Goal: Book appointment/travel/reservation

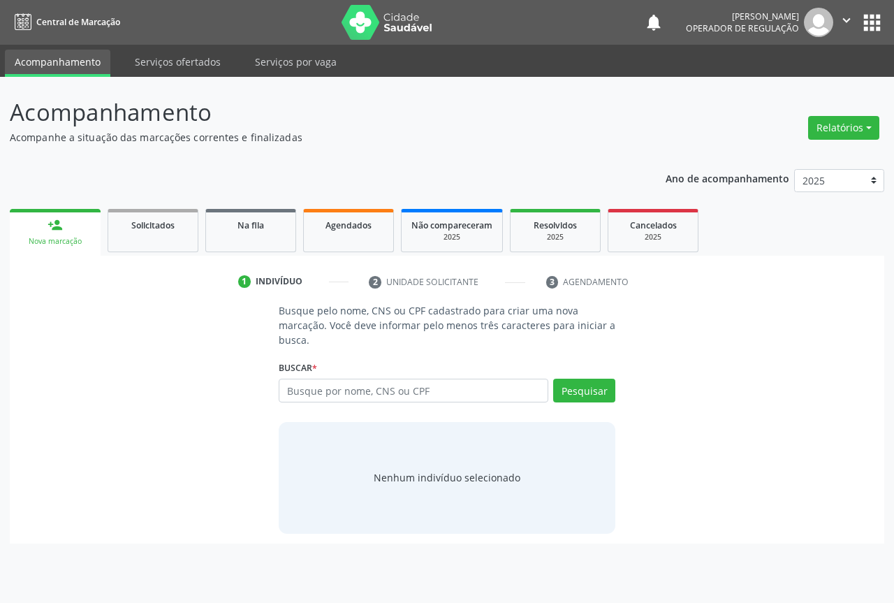
click at [425, 383] on input "text" at bounding box center [414, 391] width 270 height 24
type input "702101711431796"
click at [572, 395] on button "Pesquisar" at bounding box center [584, 391] width 62 height 24
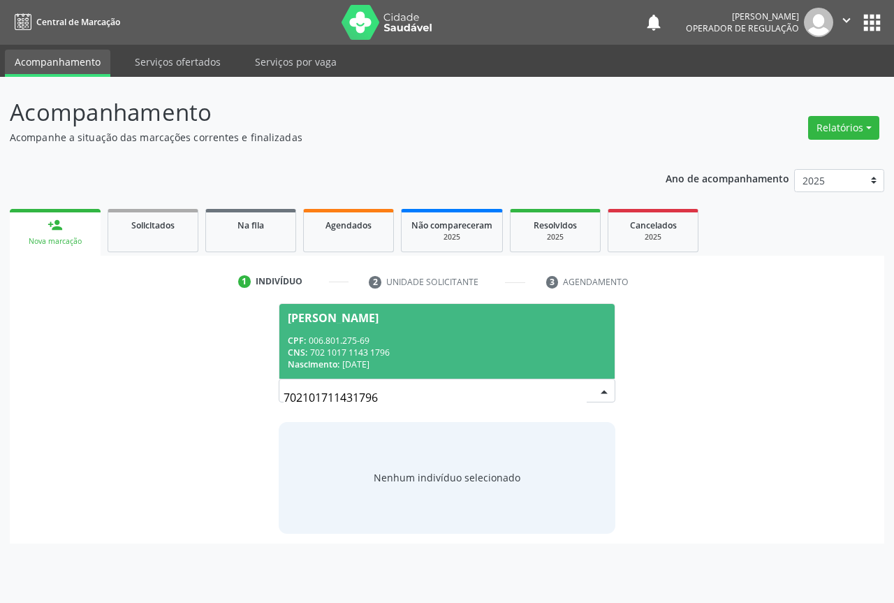
click at [562, 361] on div "Nascimento: [DATE]" at bounding box center [447, 364] width 319 height 12
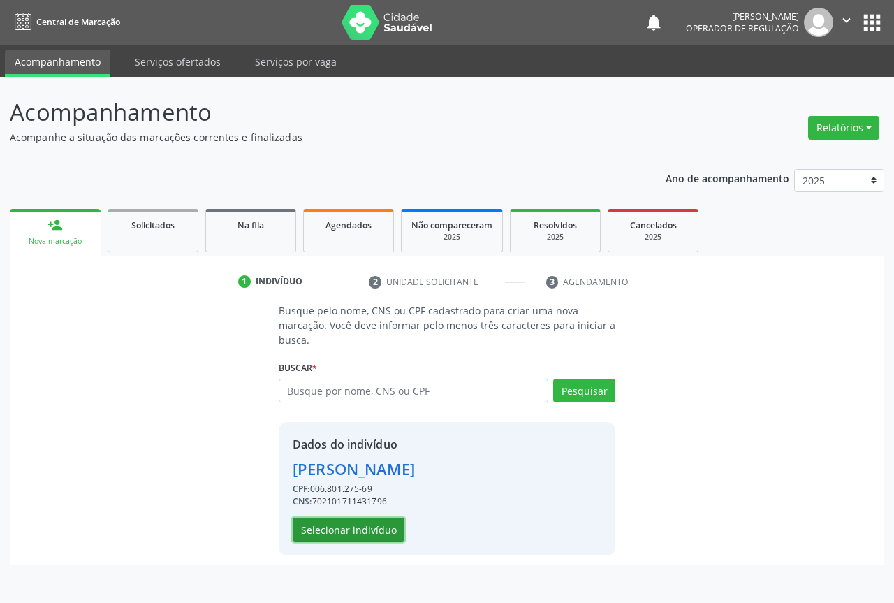
click at [370, 530] on button "Selecionar indivíduo" at bounding box center [349, 530] width 112 height 24
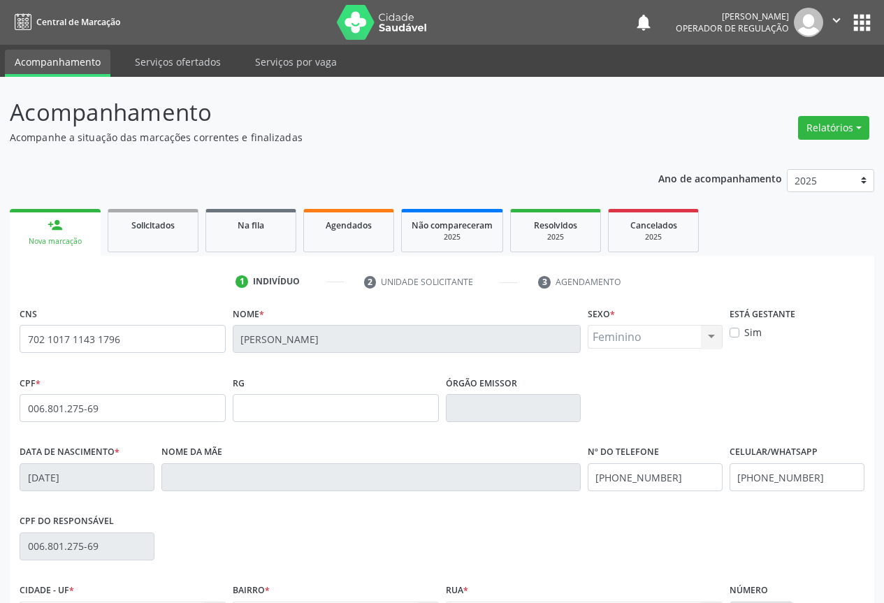
scroll to position [154, 0]
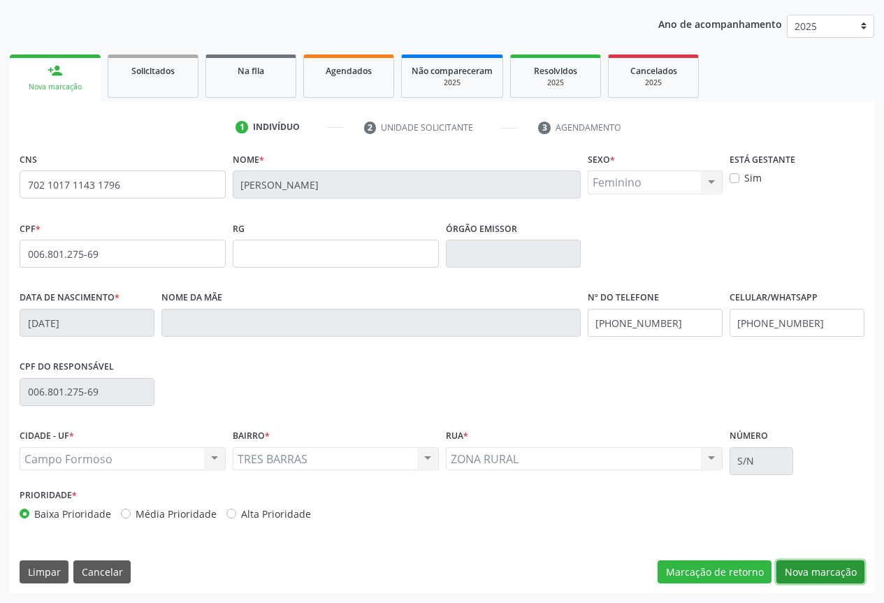
click at [810, 562] on button "Nova marcação" at bounding box center [820, 572] width 88 height 24
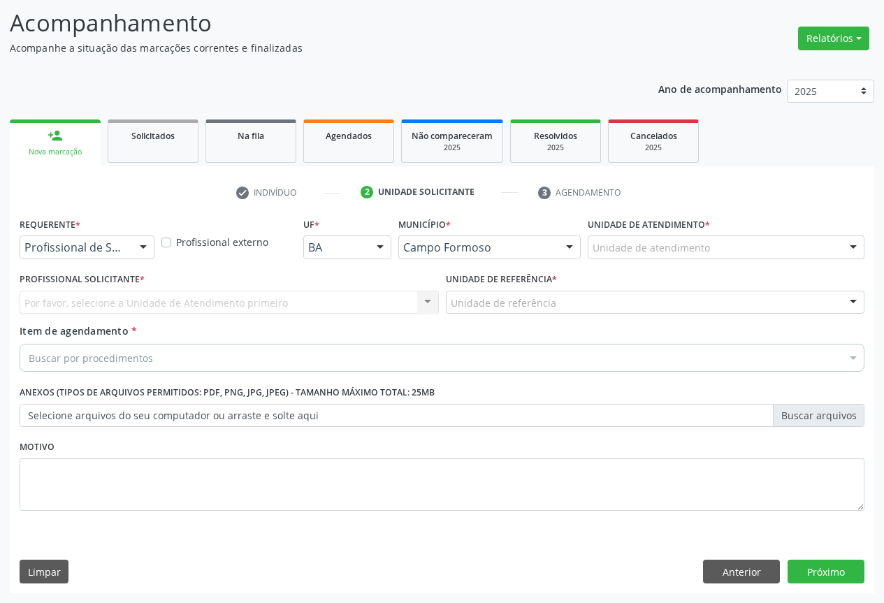
drag, startPoint x: 136, startPoint y: 249, endPoint x: 135, endPoint y: 257, distance: 7.8
click at [136, 252] on div at bounding box center [143, 248] width 21 height 24
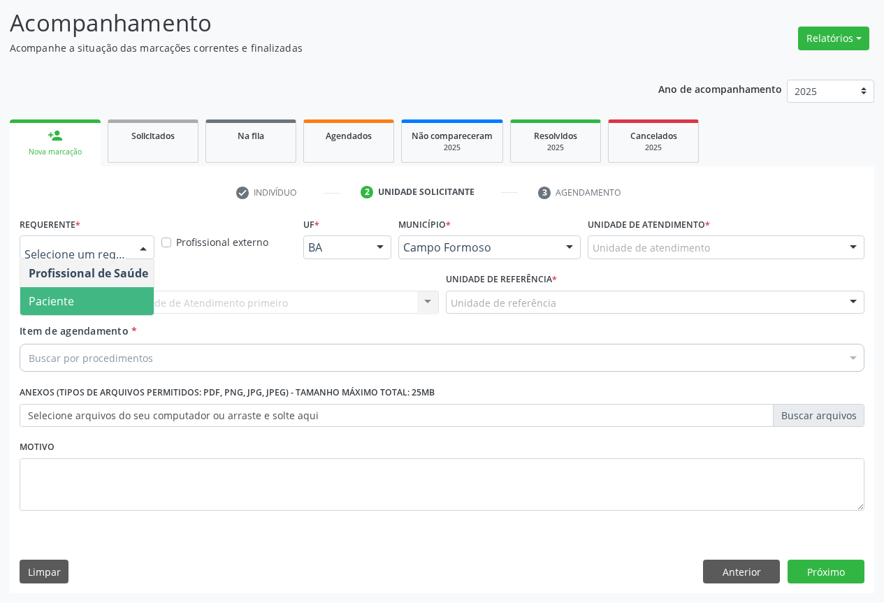
click at [129, 305] on span "Paciente" at bounding box center [88, 301] width 136 height 28
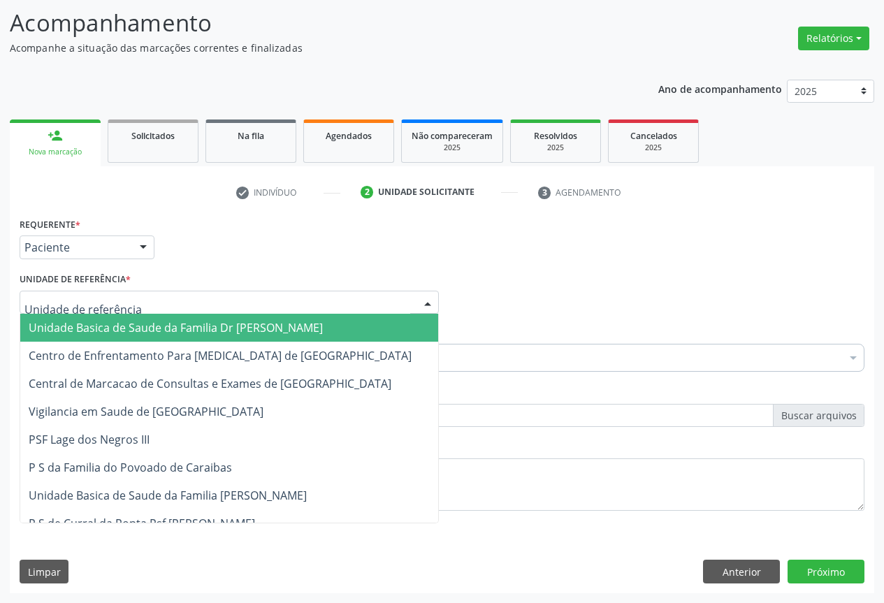
drag, startPoint x: 187, startPoint y: 305, endPoint x: 175, endPoint y: 349, distance: 45.6
click at [187, 313] on div at bounding box center [229, 303] width 419 height 24
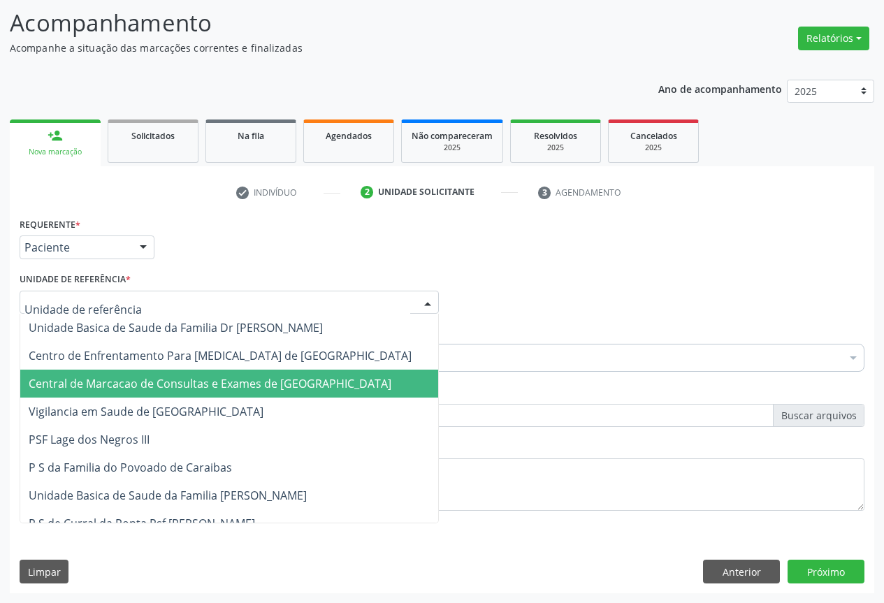
click at [167, 374] on span "Central de Marcacao de Consultas e Exames de [GEOGRAPHIC_DATA]" at bounding box center [229, 384] width 418 height 28
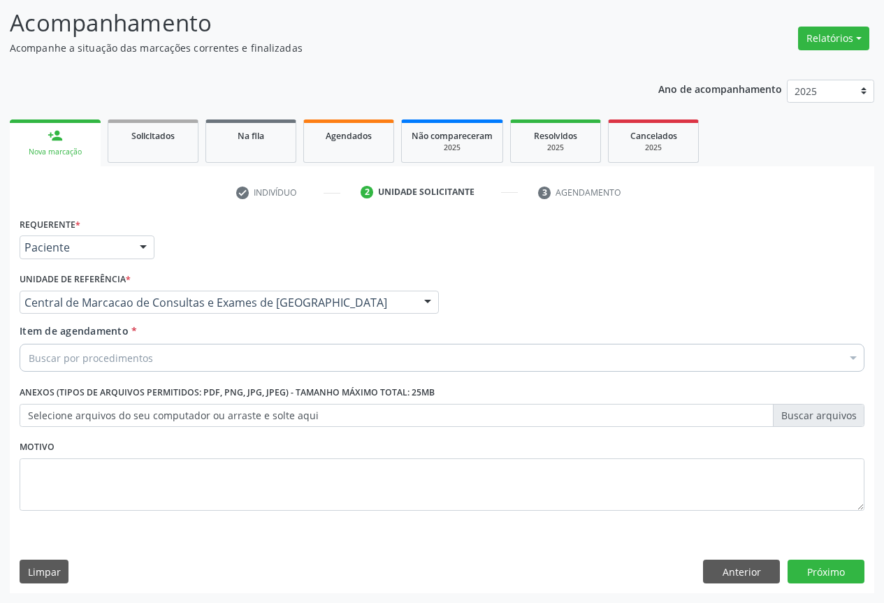
click at [175, 361] on div "Buscar por procedimentos" at bounding box center [442, 358] width 845 height 28
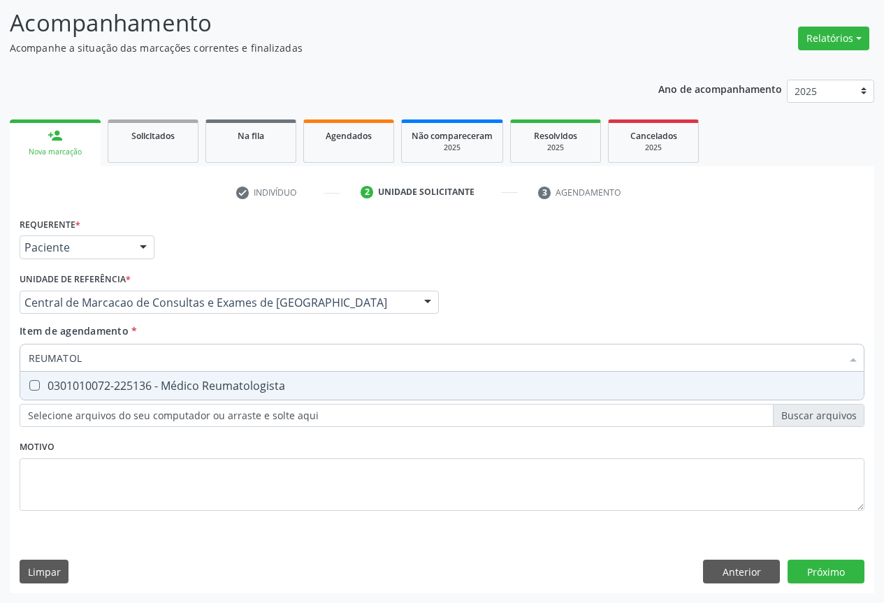
type input "REUMATOLO"
click at [277, 382] on div "0301010072-225136 - Médico Reumatologista" at bounding box center [442, 385] width 827 height 11
checkbox Reumatologista "true"
click at [811, 568] on div "Requerente * Paciente Profissional de Saúde Paciente Nenhum resultado encontrad…" at bounding box center [442, 403] width 864 height 379
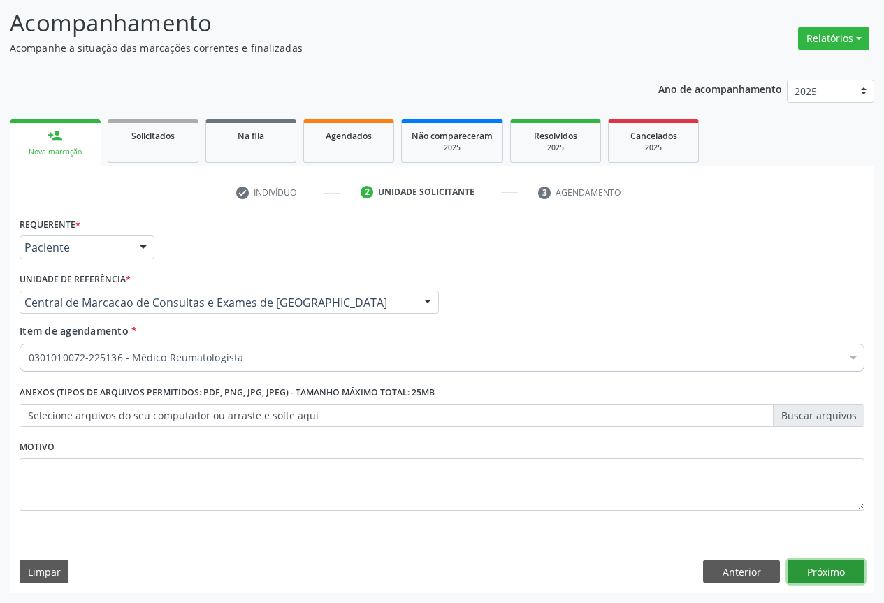
click at [842, 566] on button "Próximo" at bounding box center [825, 572] width 77 height 24
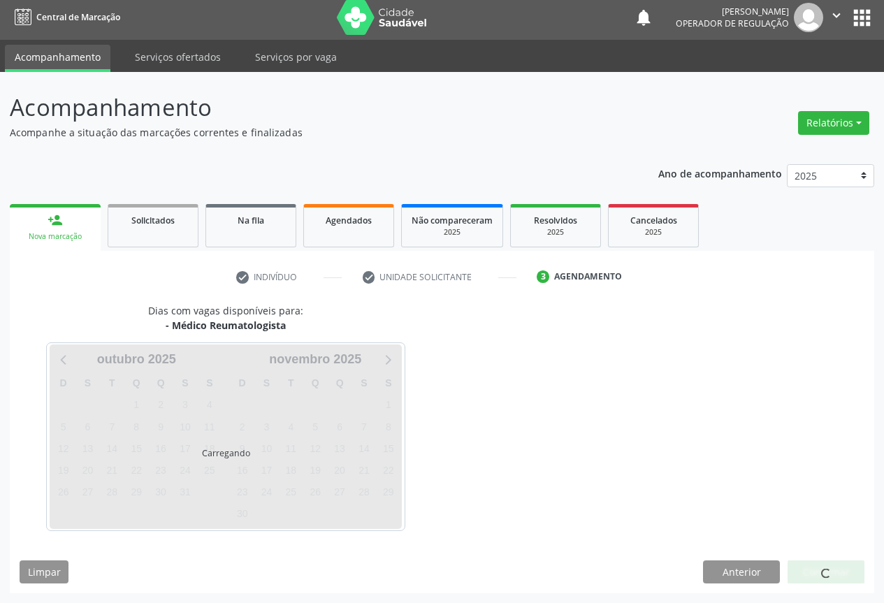
scroll to position [5, 0]
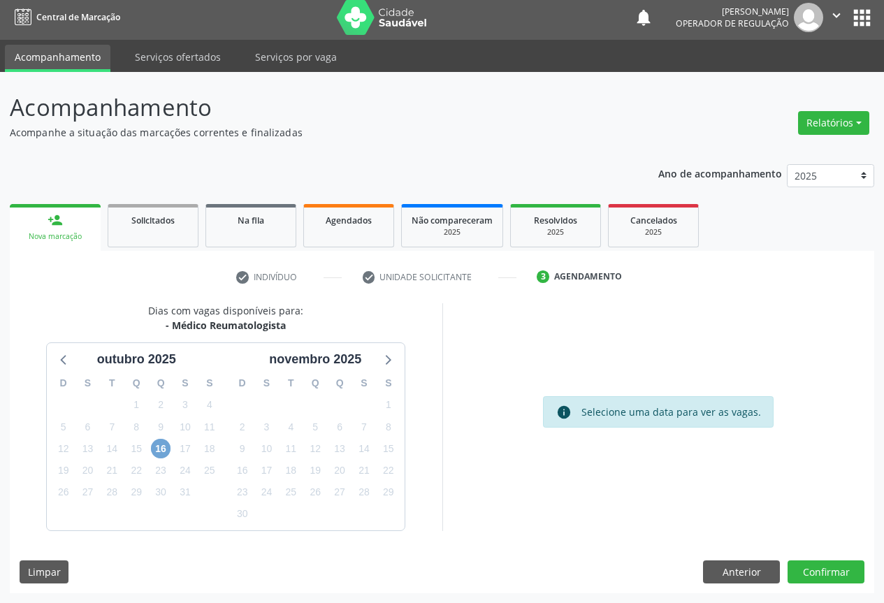
click at [159, 450] on span "16" at bounding box center [161, 449] width 20 height 20
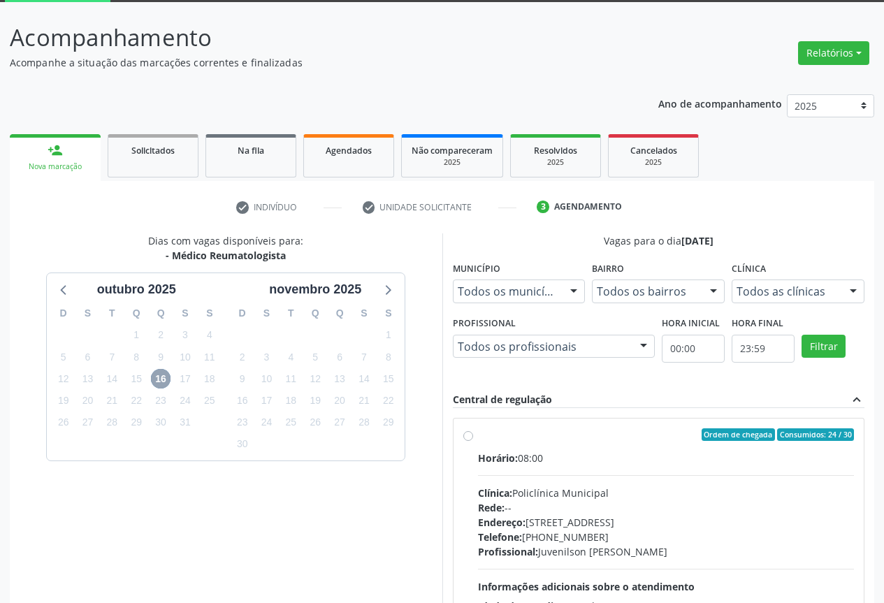
scroll to position [207, 0]
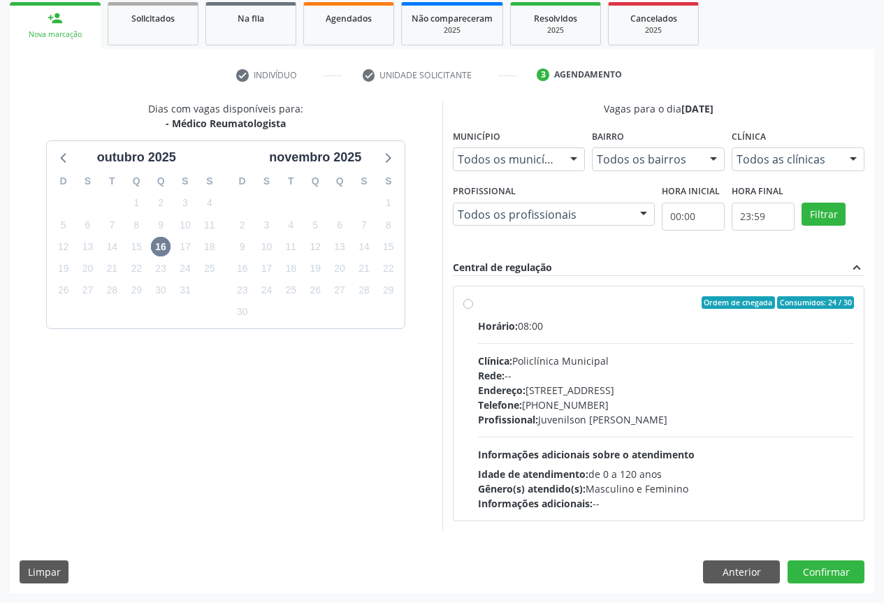
click at [639, 420] on div "Profissional: [PERSON_NAME]" at bounding box center [666, 419] width 377 height 15
click at [473, 309] on input "Ordem de chegada Consumidos: 24 / 30 Horário: 08:00 Clínica: Policlínica Munici…" at bounding box center [468, 302] width 10 height 13
radio input "true"
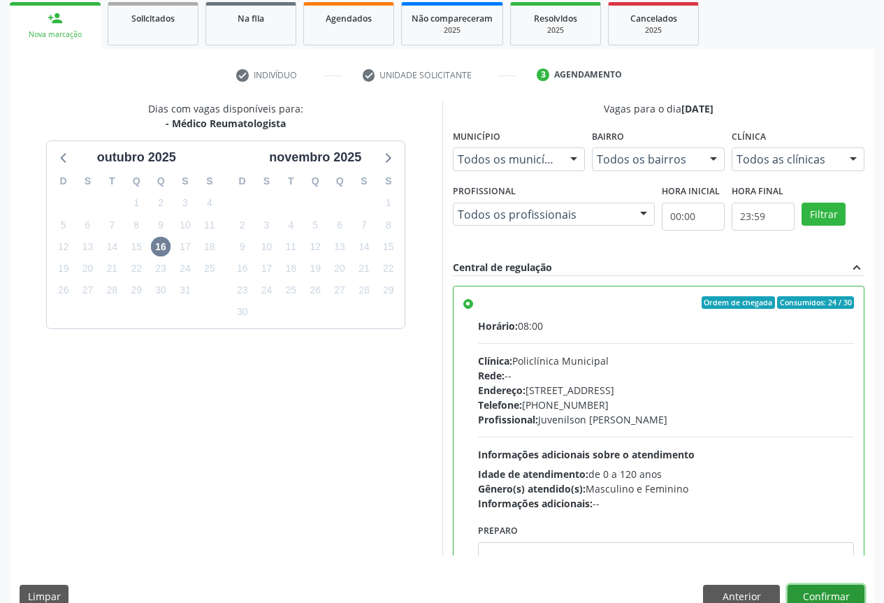
click at [822, 592] on button "Confirmar" at bounding box center [825, 597] width 77 height 24
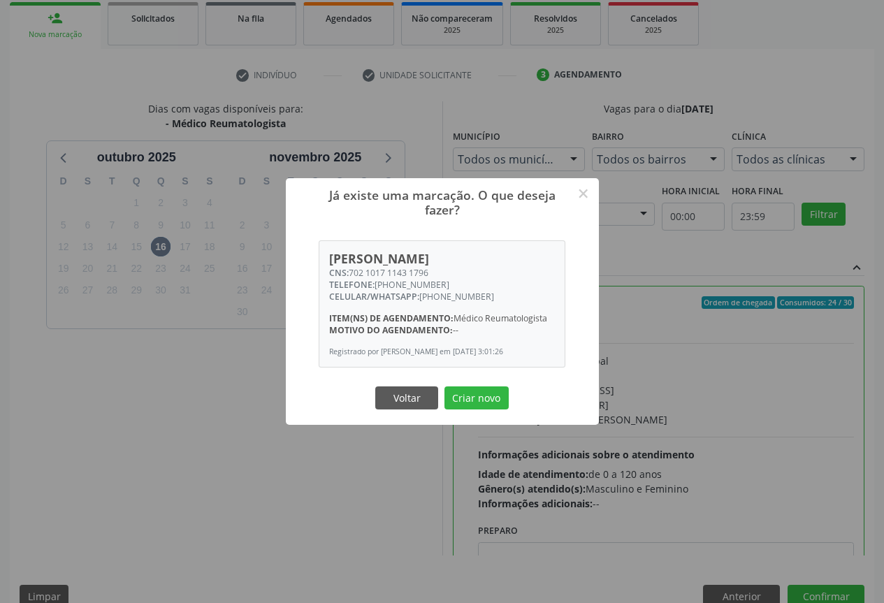
click at [444, 386] on button "Criar novo" at bounding box center [476, 398] width 64 height 24
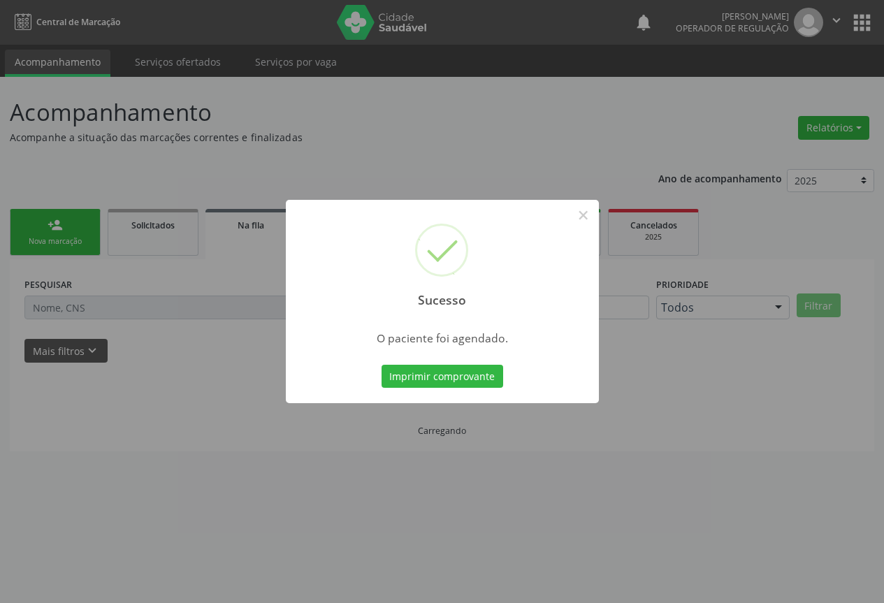
scroll to position [0, 0]
click at [386, 365] on button "Imprimir comprovante" at bounding box center [447, 377] width 122 height 24
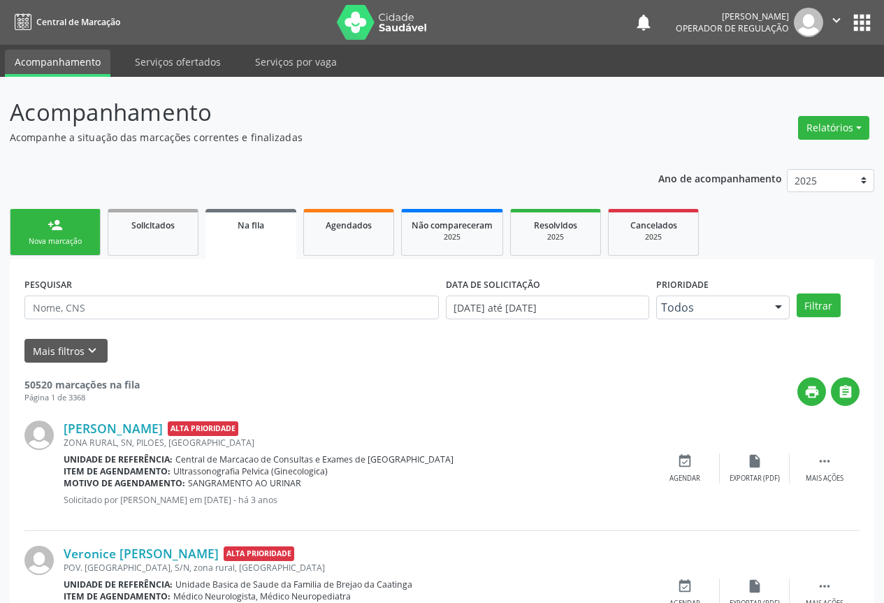
click at [48, 228] on div "person_add" at bounding box center [55, 224] width 15 height 15
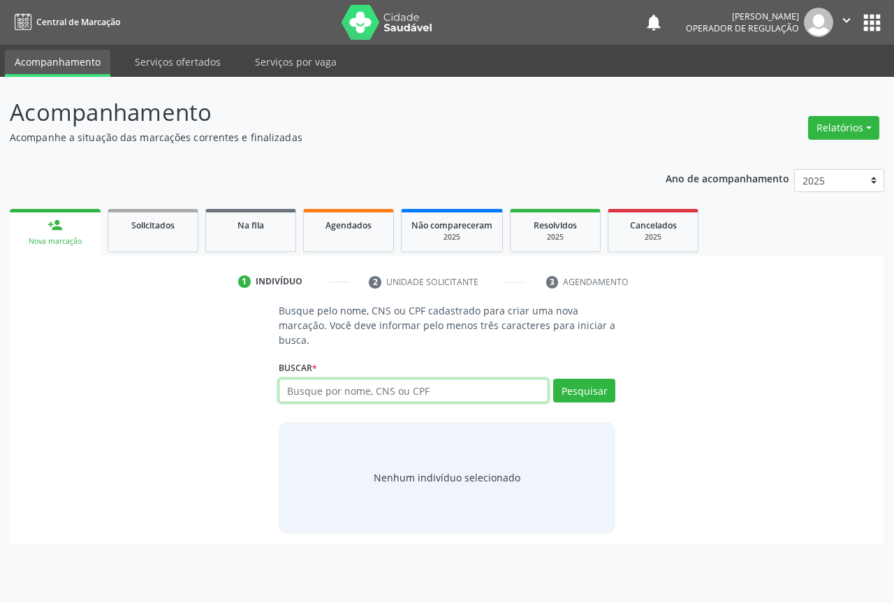
click at [310, 393] on input "text" at bounding box center [414, 391] width 270 height 24
type input "705604414359716"
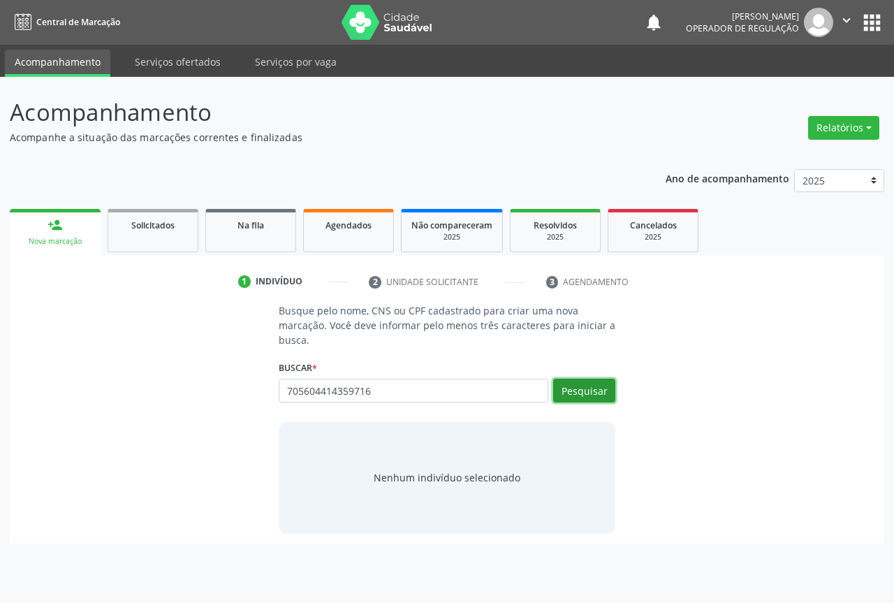
click at [584, 386] on button "Pesquisar" at bounding box center [584, 391] width 62 height 24
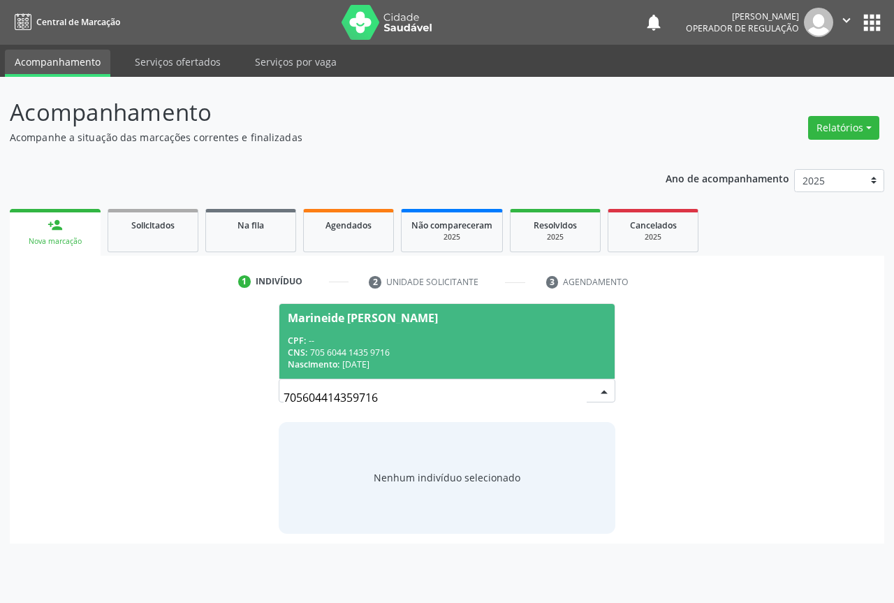
click at [458, 357] on div "CNS: 705 6044 1435 9716" at bounding box center [447, 353] width 319 height 12
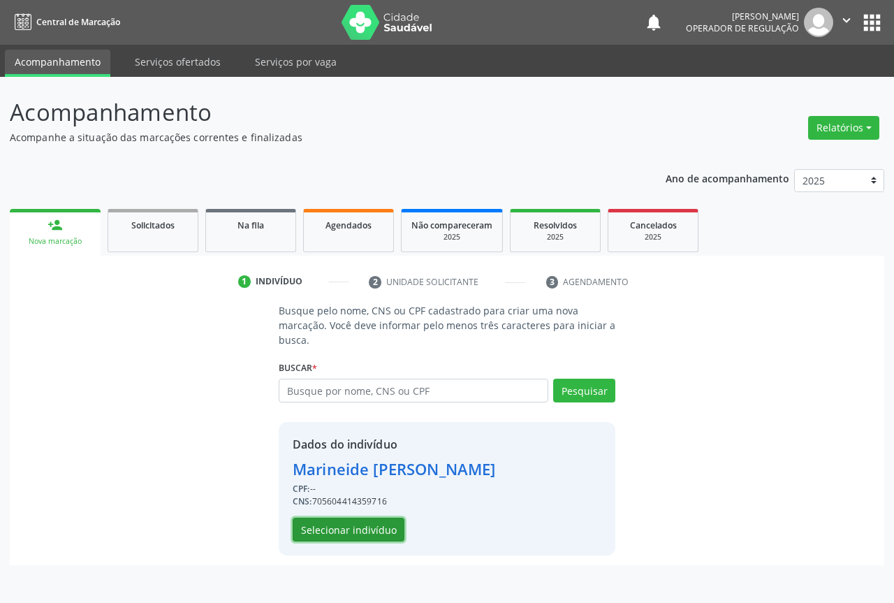
click at [397, 532] on button "Selecionar indivíduo" at bounding box center [349, 530] width 112 height 24
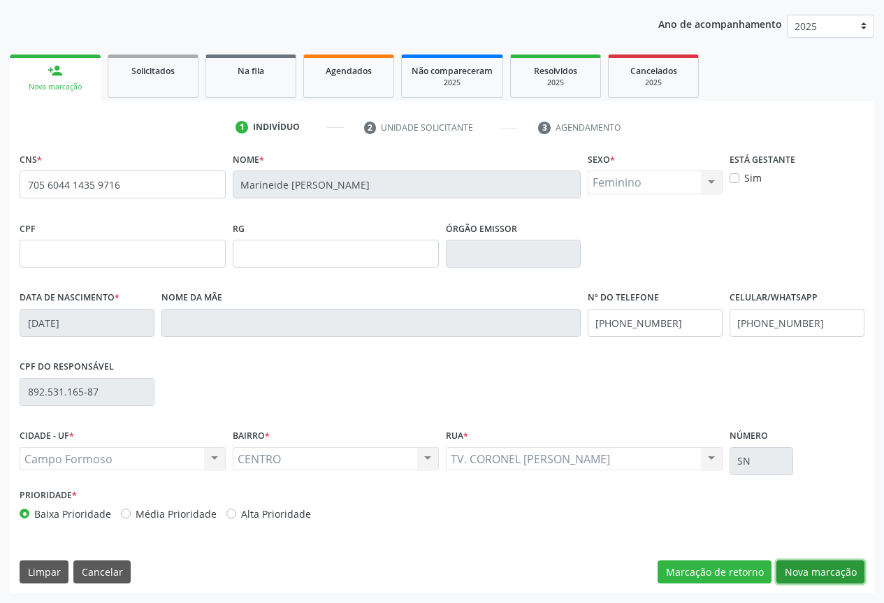
click at [813, 568] on button "Nova marcação" at bounding box center [820, 572] width 88 height 24
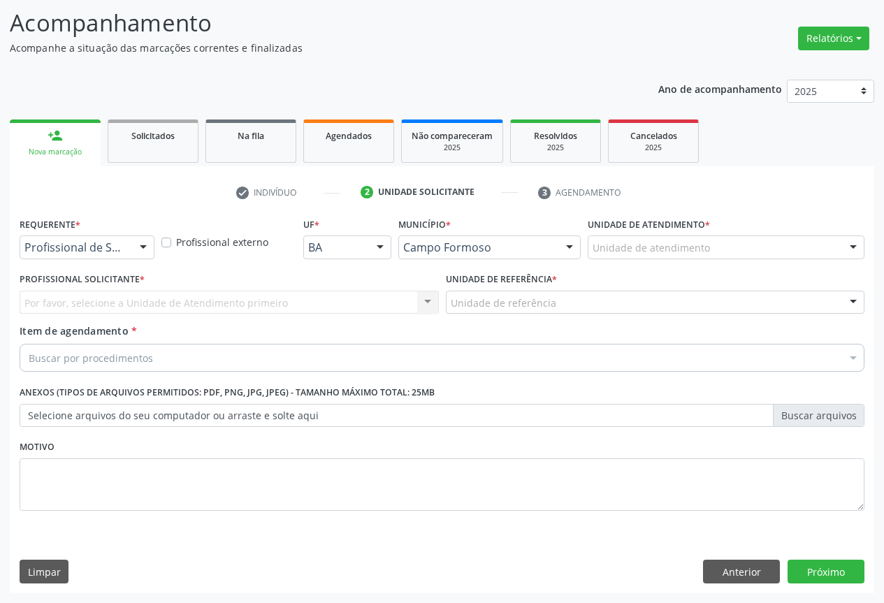
scroll to position [89, 0]
drag, startPoint x: 132, startPoint y: 251, endPoint x: 151, endPoint y: 330, distance: 81.9
click at [132, 252] on div "Profissional de Saúde Profissional de Saúde Paciente Nenhum resultado encontrad…" at bounding box center [87, 247] width 135 height 24
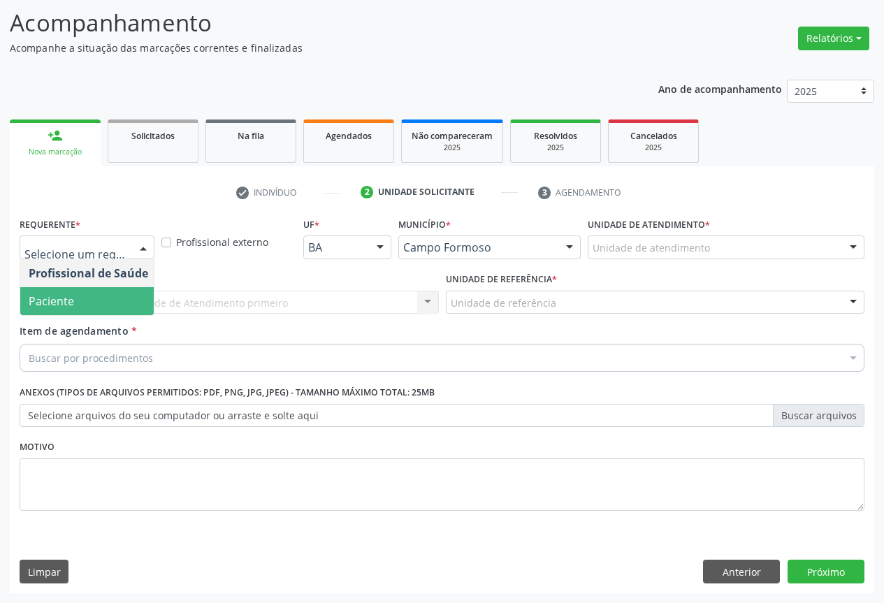
click at [136, 307] on span "Paciente" at bounding box center [88, 301] width 136 height 28
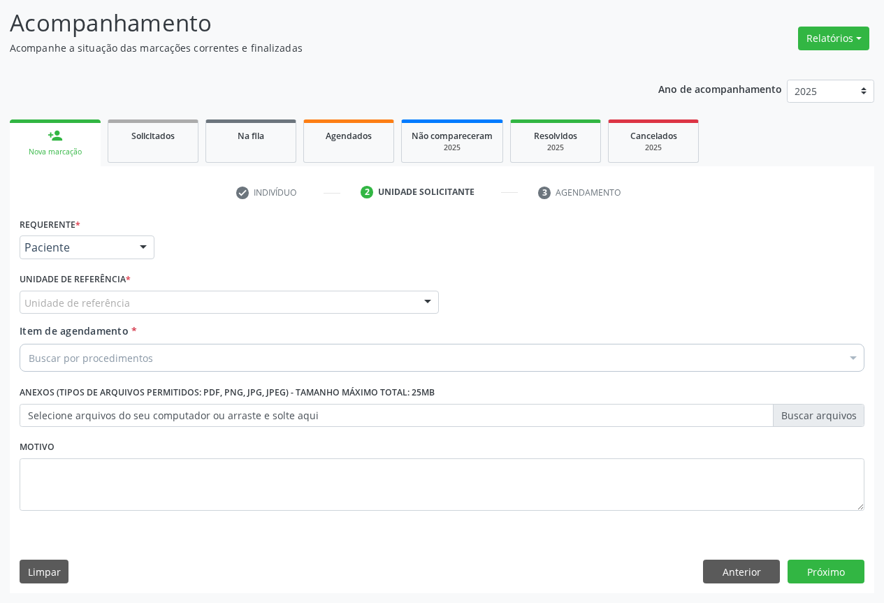
click at [157, 296] on div "Unidade de referência" at bounding box center [229, 303] width 419 height 24
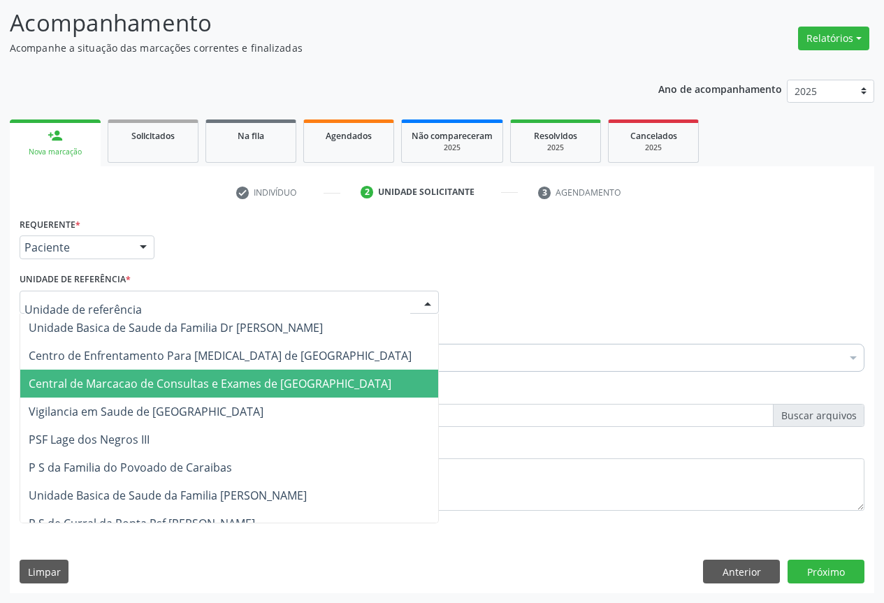
click at [163, 379] on span "Central de Marcacao de Consultas e Exames de [GEOGRAPHIC_DATA]" at bounding box center [210, 383] width 363 height 15
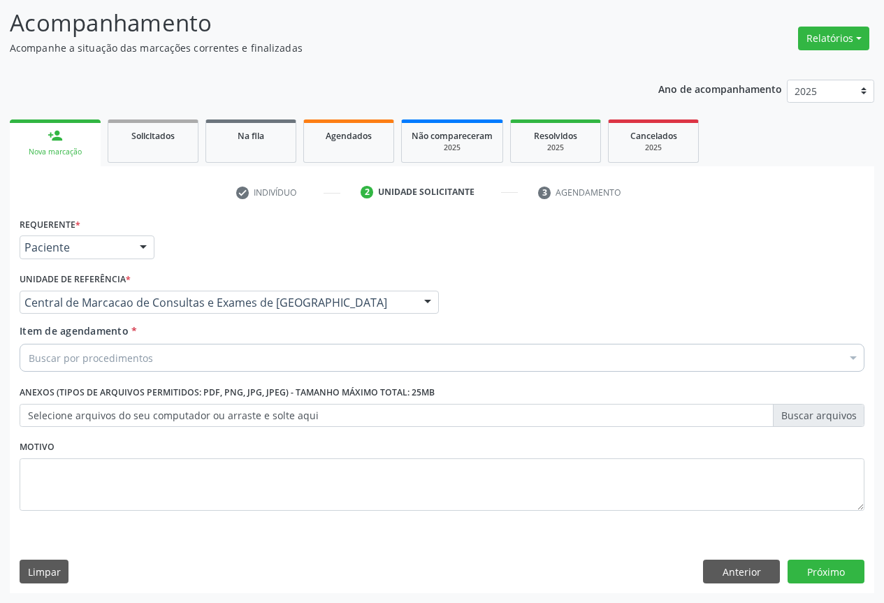
click at [166, 358] on div "Buscar por procedimentos" at bounding box center [442, 358] width 845 height 28
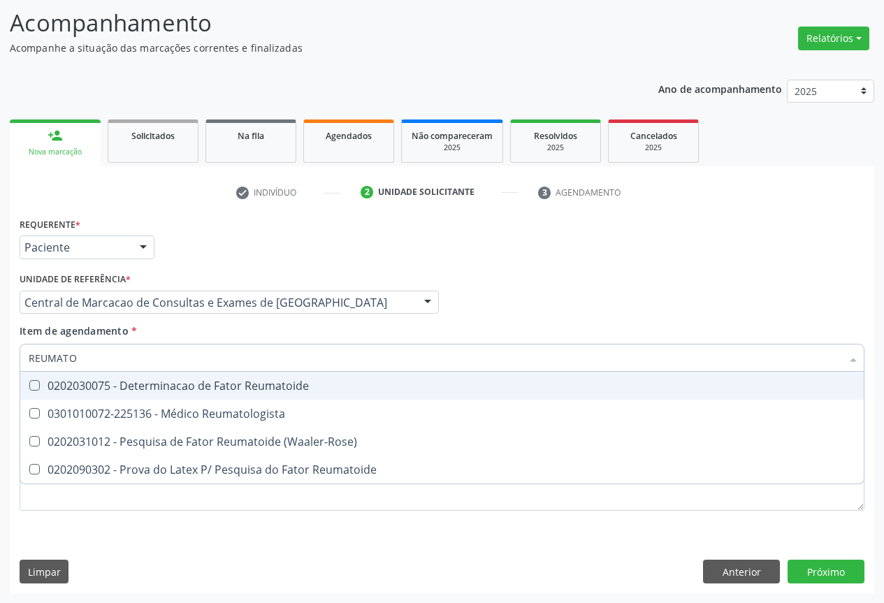
type input "REUMATOL"
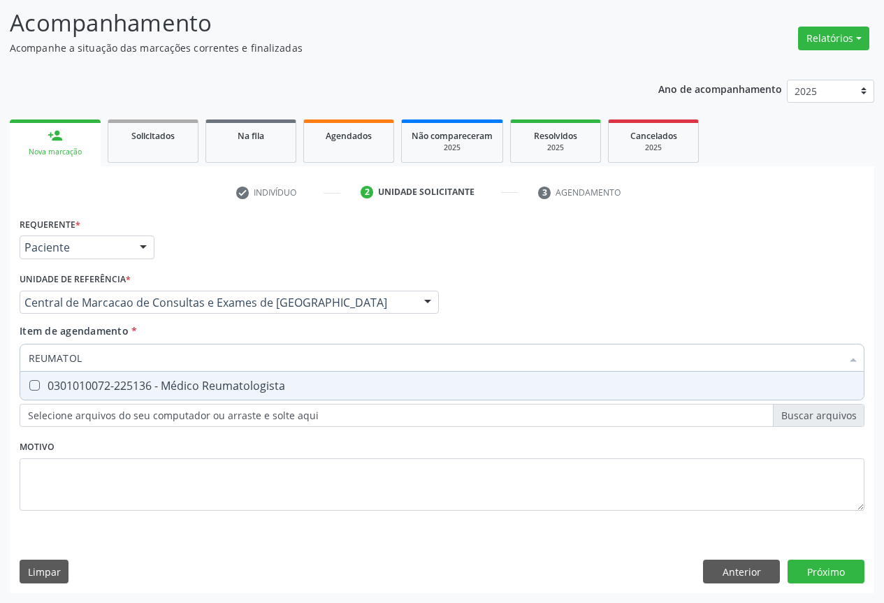
click at [210, 391] on div "0301010072-225136 - Médico Reumatologista" at bounding box center [442, 385] width 827 height 11
checkbox Reumatologista "true"
click at [800, 578] on div "Requerente * Paciente Profissional de Saúde Paciente Nenhum resultado encontrad…" at bounding box center [442, 403] width 864 height 379
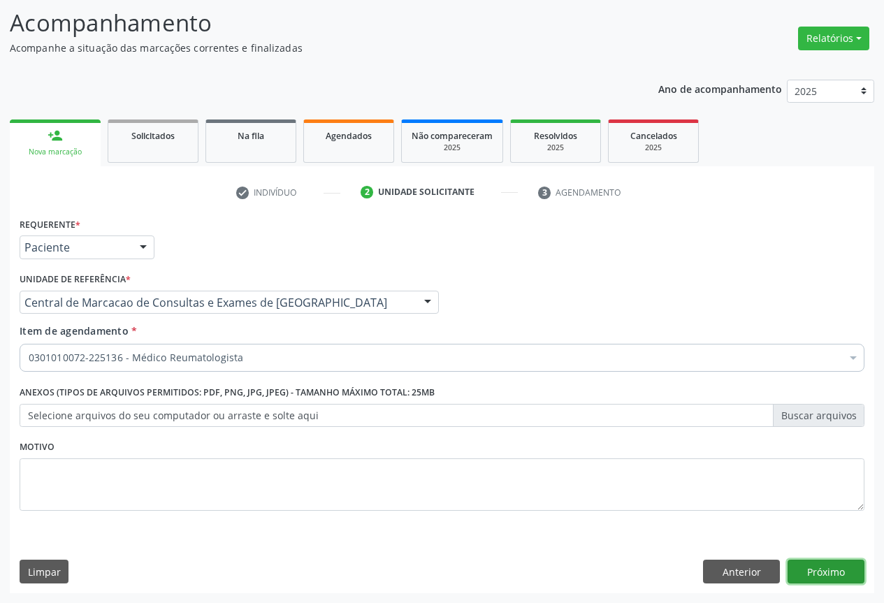
click at [841, 576] on button "Próximo" at bounding box center [825, 572] width 77 height 24
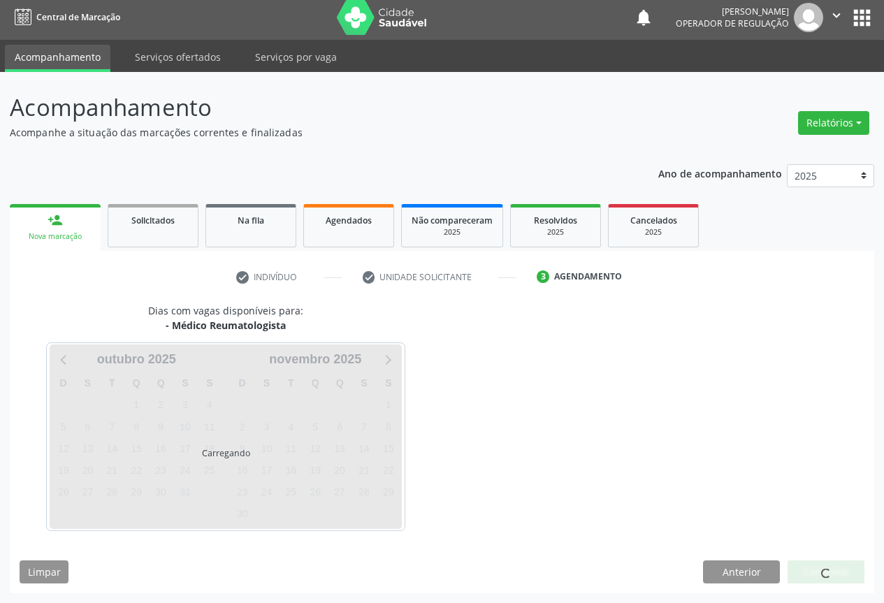
scroll to position [5, 0]
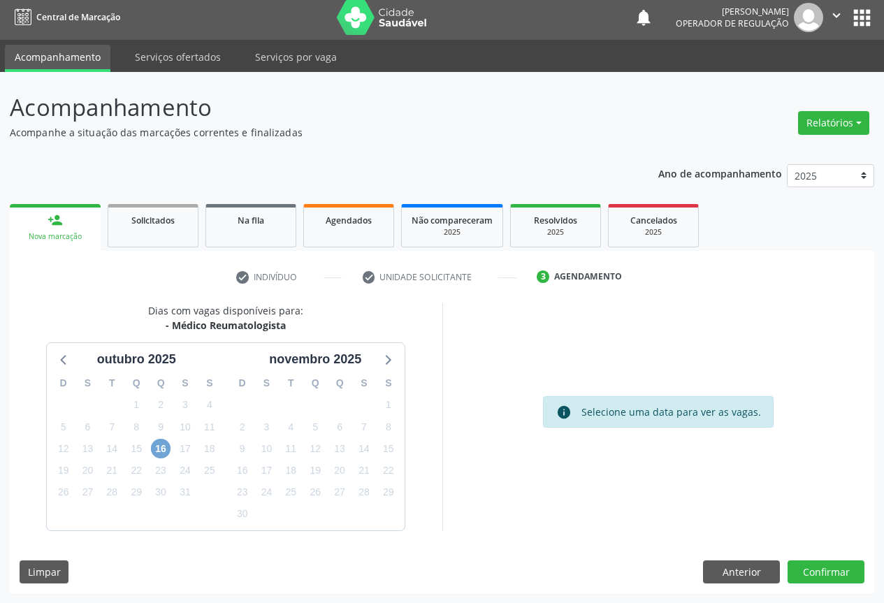
click at [167, 452] on span "16" at bounding box center [161, 449] width 20 height 20
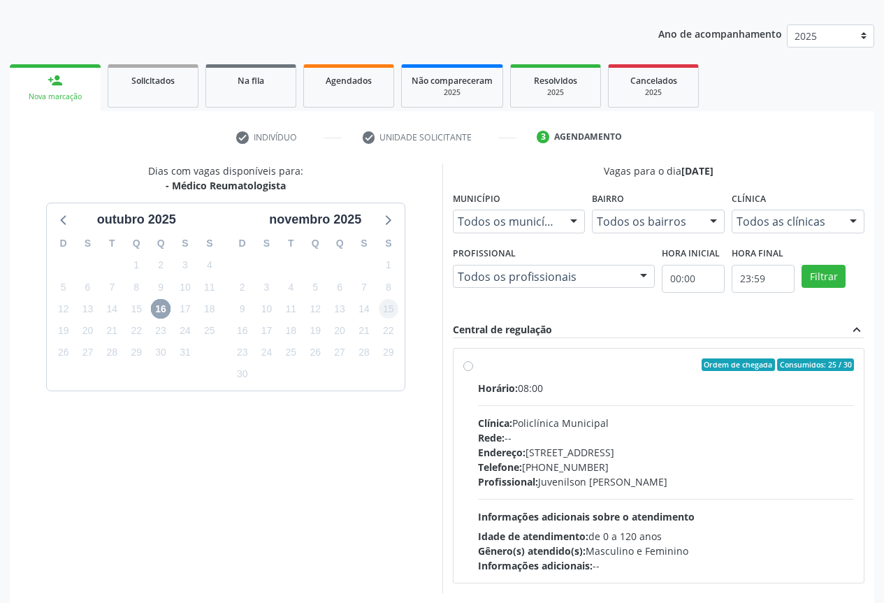
scroll to position [207, 0]
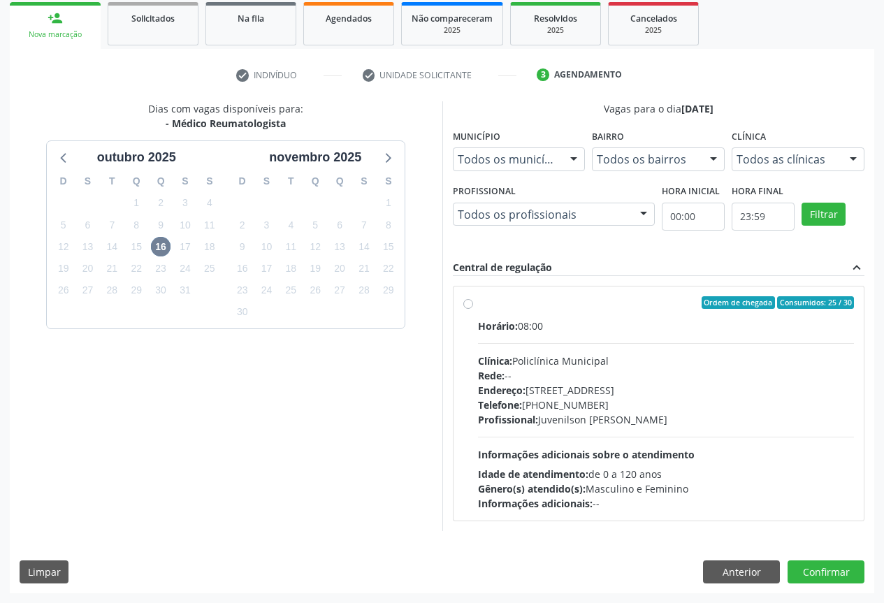
click at [502, 354] on span "Clínica:" at bounding box center [495, 360] width 34 height 13
click at [473, 309] on input "Ordem de chegada Consumidos: 25 / 30 Horário: 08:00 Clínica: Policlínica Munici…" at bounding box center [468, 302] width 10 height 13
radio input "true"
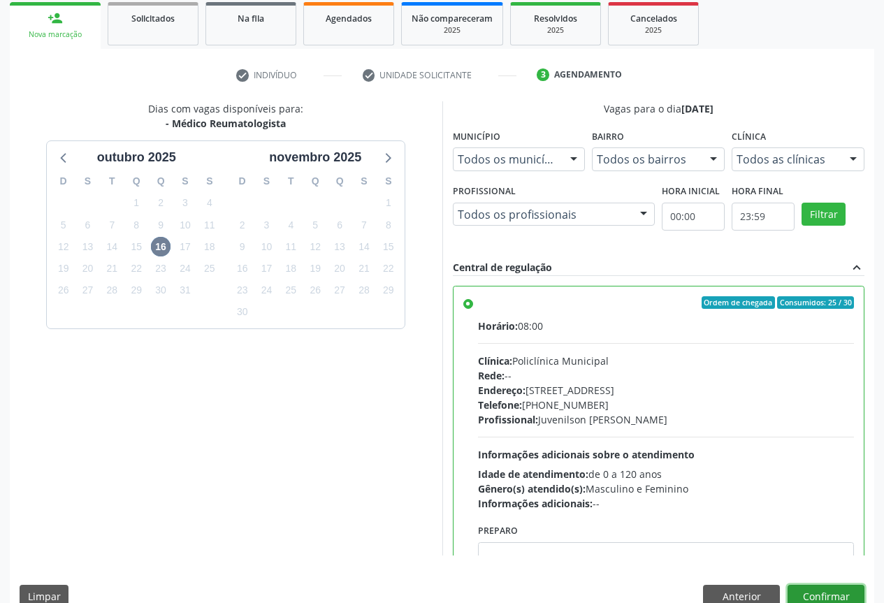
click at [827, 595] on button "Confirmar" at bounding box center [825, 597] width 77 height 24
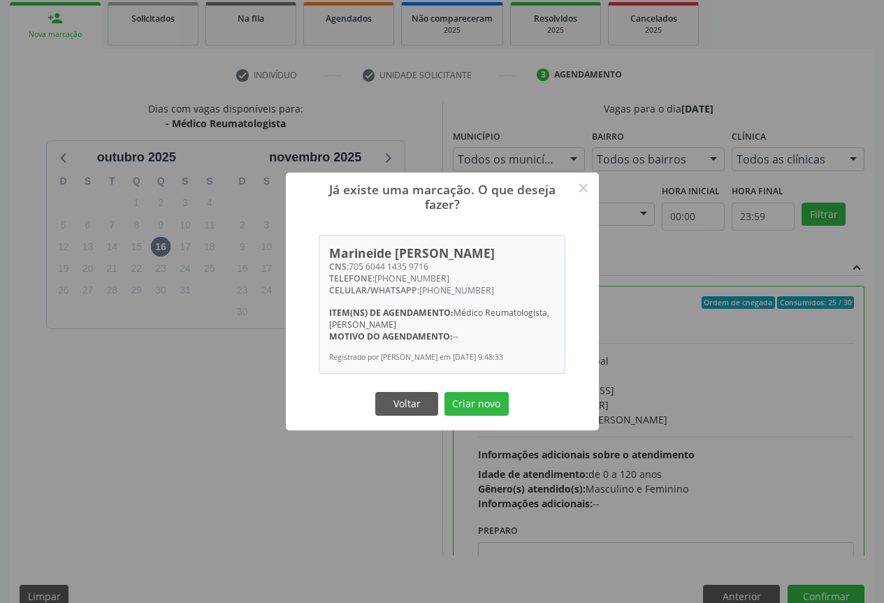
click at [444, 392] on button "Criar novo" at bounding box center [476, 404] width 64 height 24
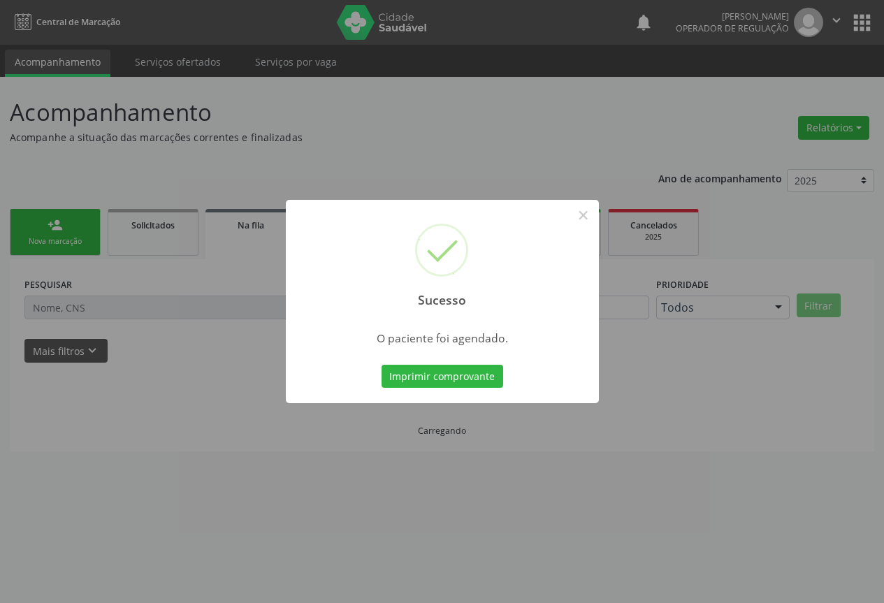
scroll to position [0, 0]
click at [386, 365] on button "Imprimir comprovante" at bounding box center [447, 377] width 122 height 24
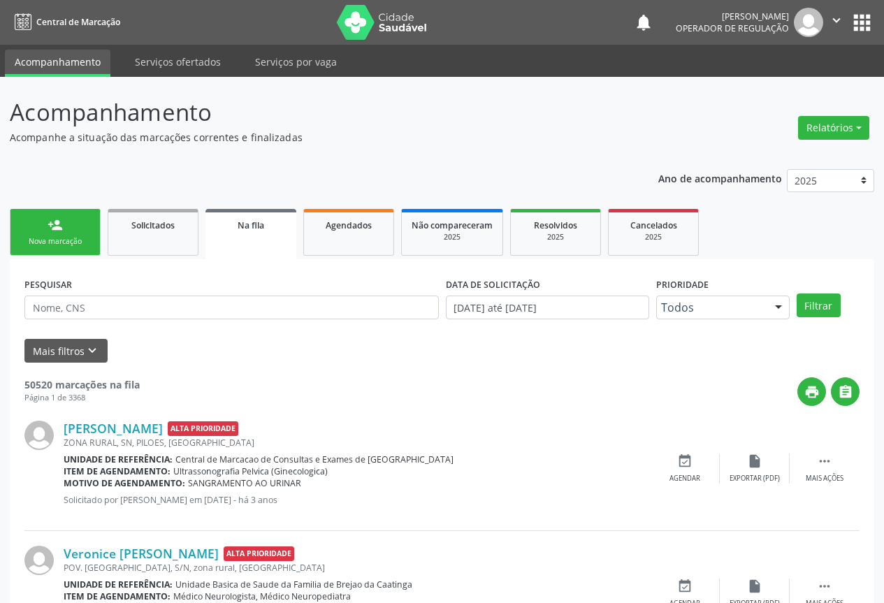
click at [50, 220] on div "person_add" at bounding box center [55, 224] width 15 height 15
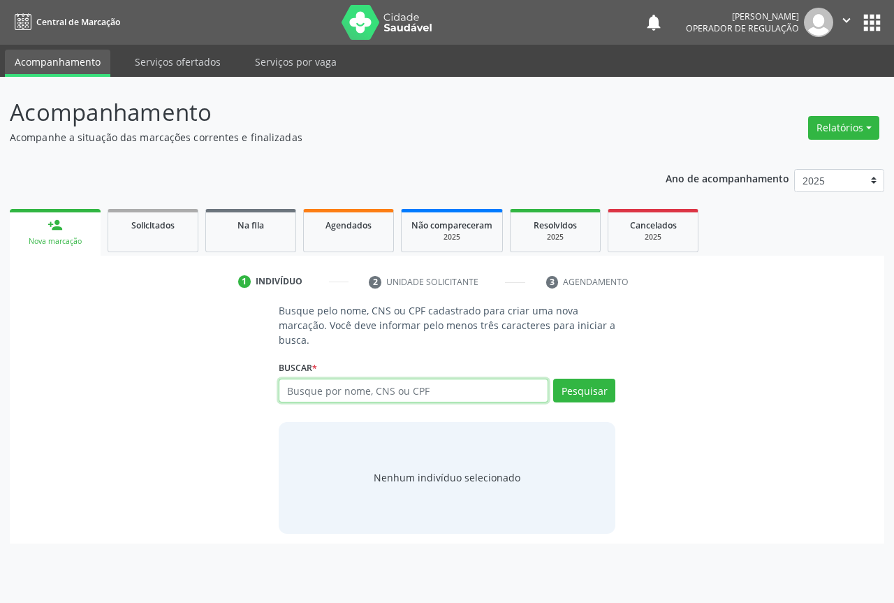
click at [316, 391] on input "text" at bounding box center [414, 391] width 270 height 24
type input "707801649293113"
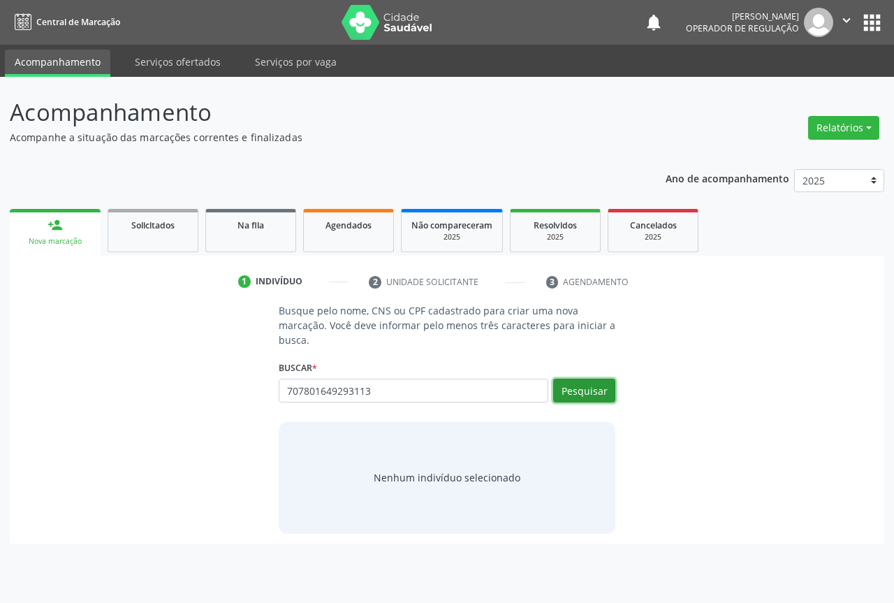
click at [595, 395] on button "Pesquisar" at bounding box center [584, 391] width 62 height 24
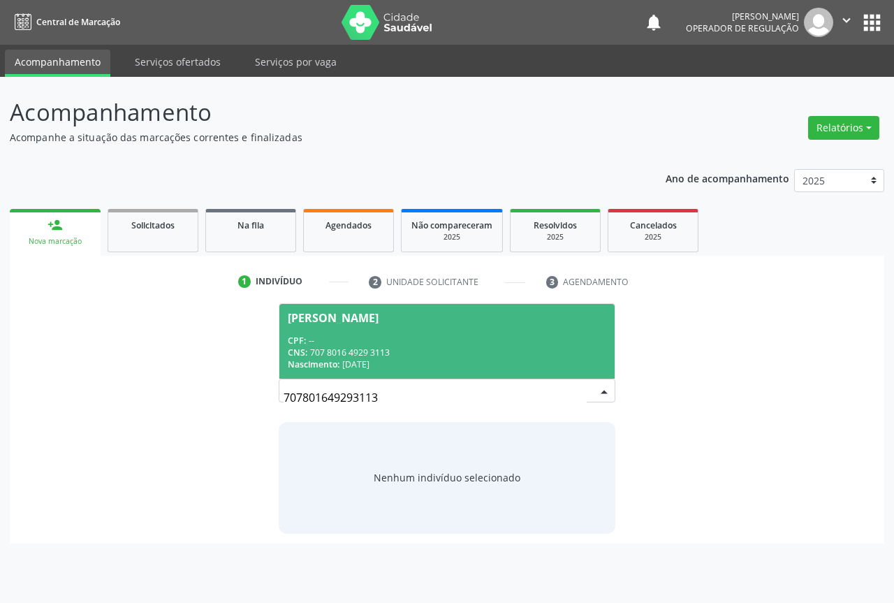
click at [502, 358] on div "Nascimento: 2[DATE]" at bounding box center [447, 364] width 319 height 12
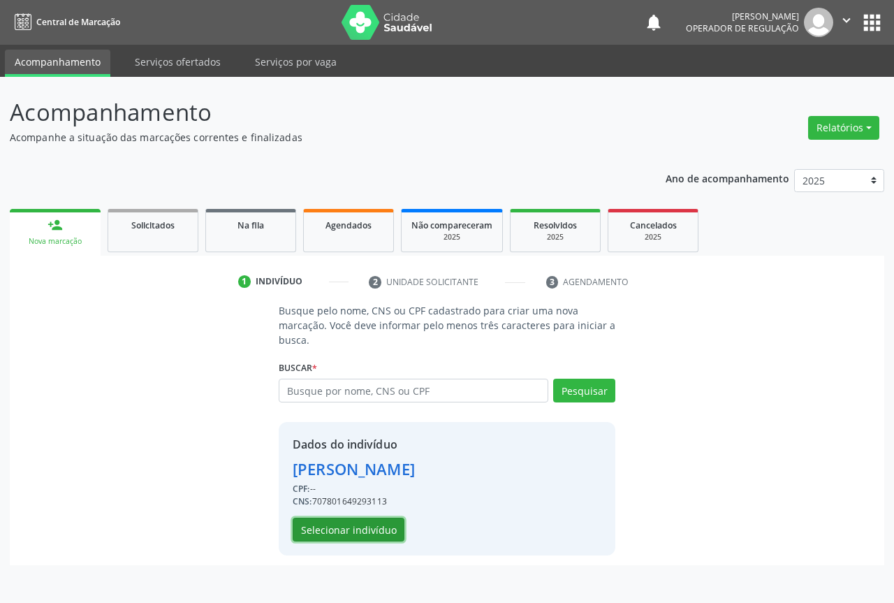
click at [391, 525] on button "Selecionar indivíduo" at bounding box center [349, 530] width 112 height 24
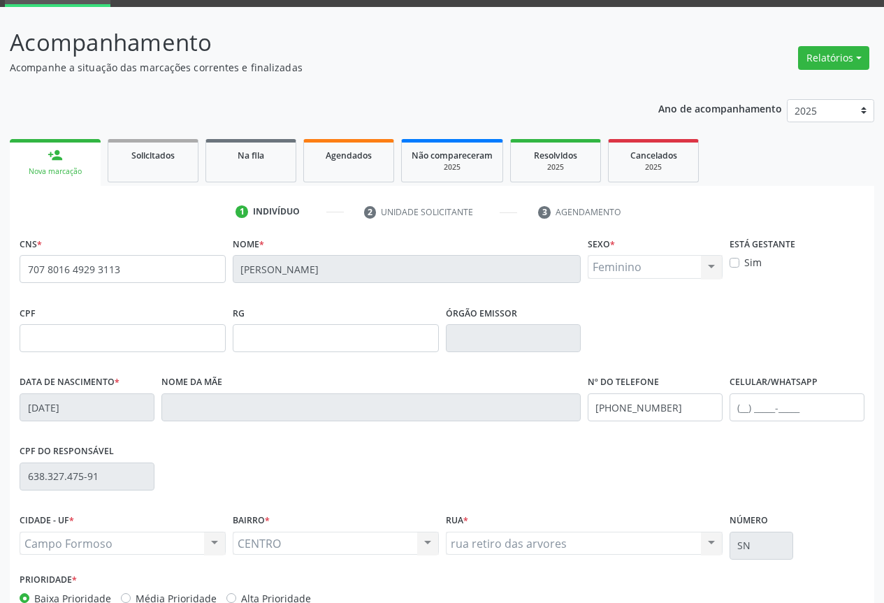
scroll to position [154, 0]
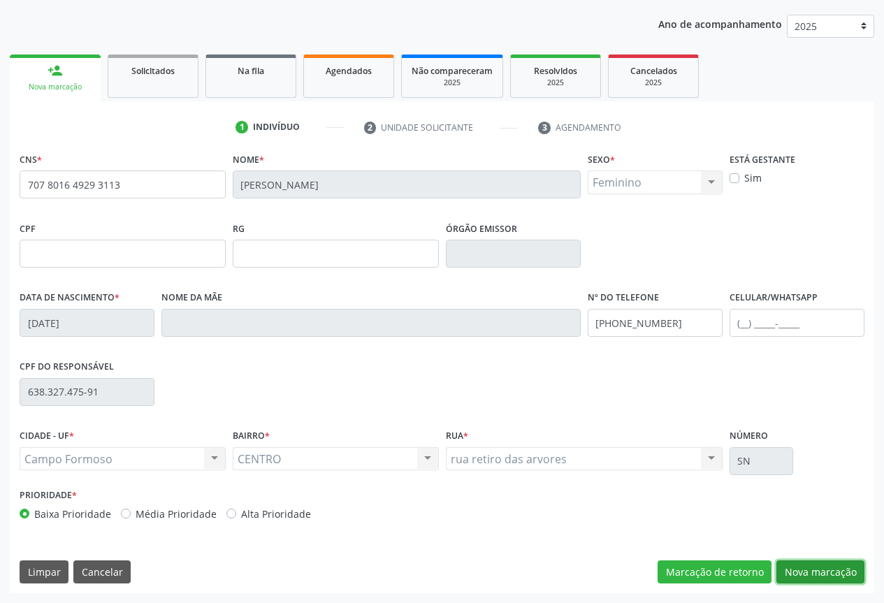
click at [805, 579] on button "Nova marcação" at bounding box center [820, 572] width 88 height 24
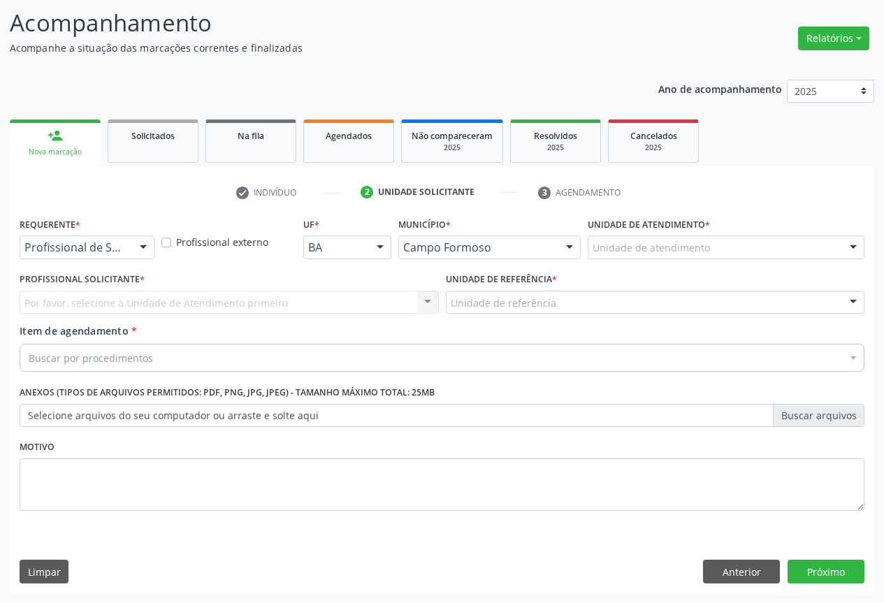
scroll to position [89, 0]
click at [131, 245] on div "Profissional de Saúde Paciente Nenhum resultado encontrado para: " " Não há nen…" at bounding box center [87, 247] width 135 height 24
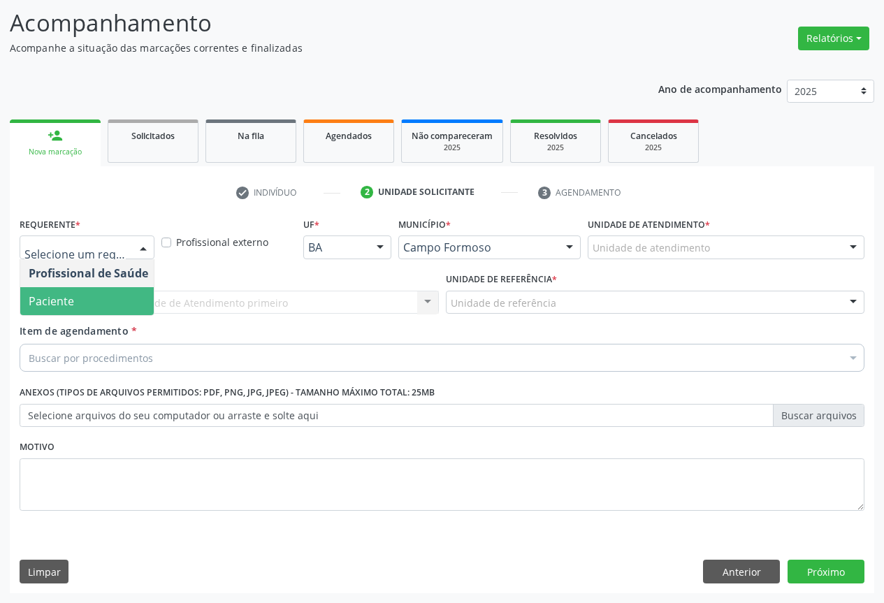
click at [119, 305] on span "Paciente" at bounding box center [88, 301] width 136 height 28
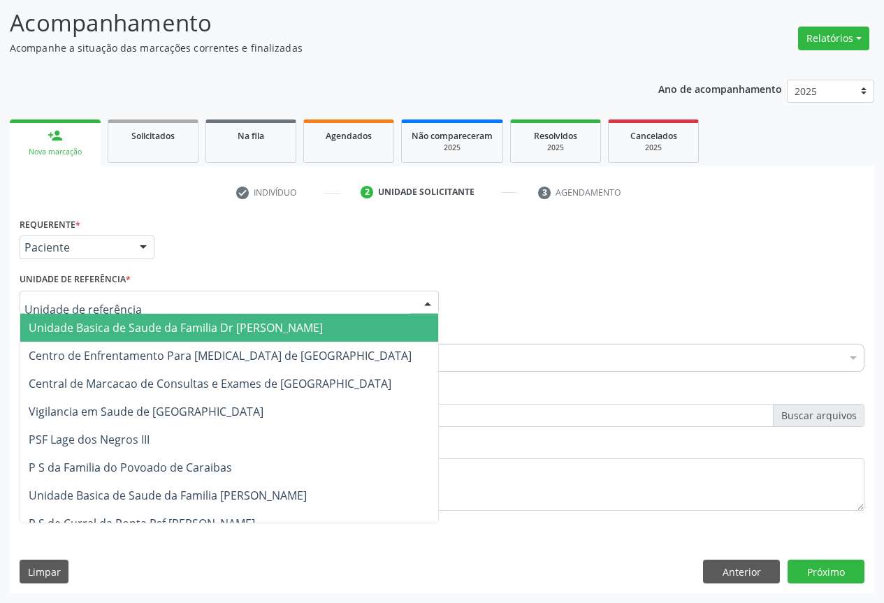
click at [181, 305] on div at bounding box center [229, 303] width 419 height 24
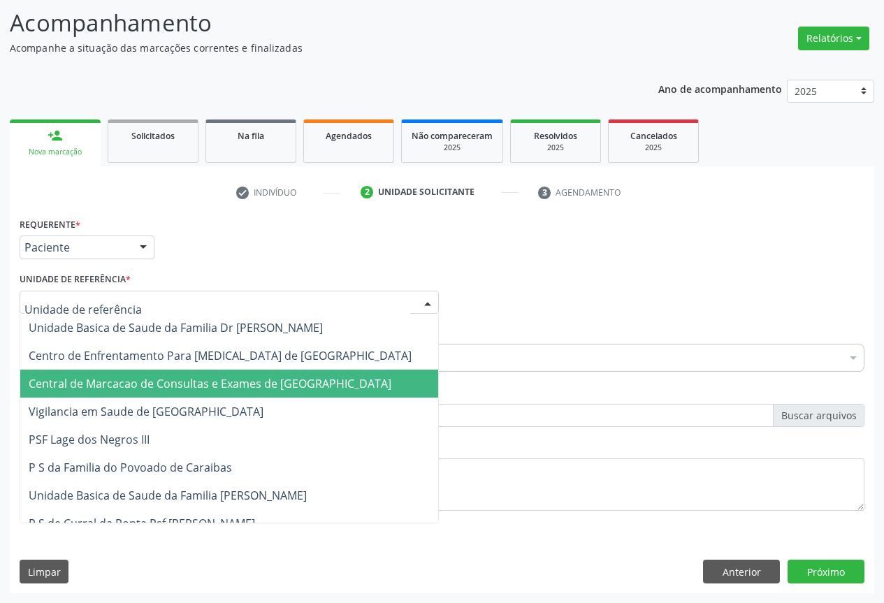
click at [182, 391] on span "Central de Marcacao de Consultas e Exames de [GEOGRAPHIC_DATA]" at bounding box center [210, 383] width 363 height 15
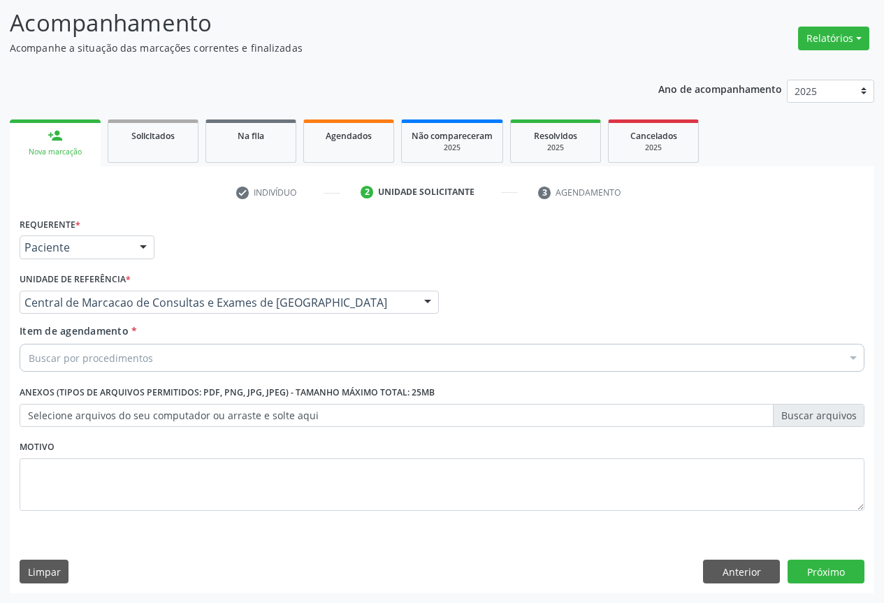
click at [214, 358] on div "Buscar por procedimentos" at bounding box center [442, 358] width 845 height 28
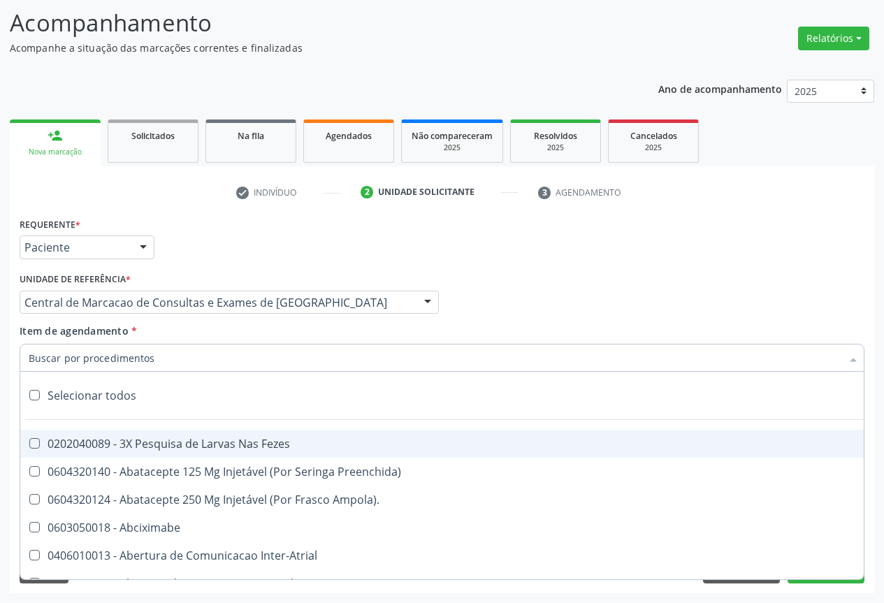
paste input "707408022225779"
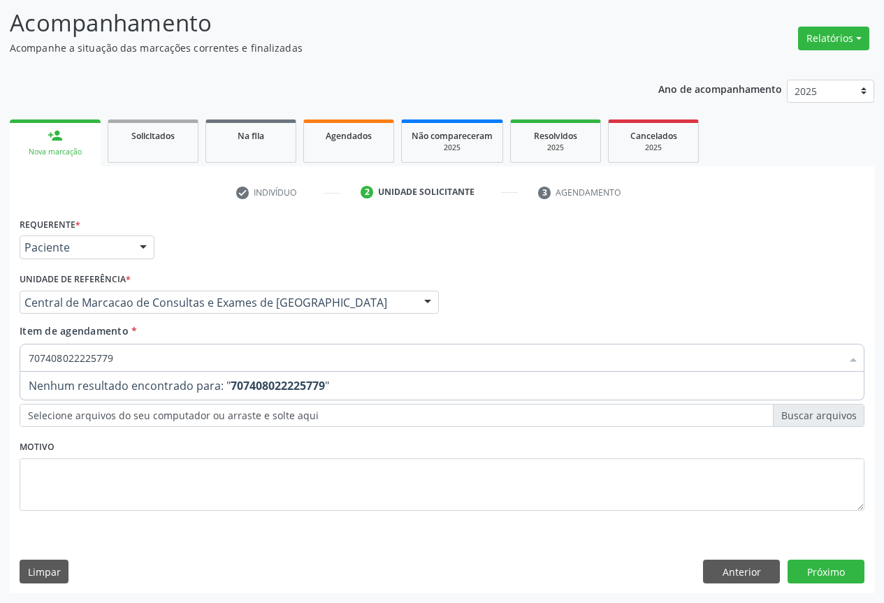
click at [196, 353] on input "707408022225779" at bounding box center [435, 358] width 813 height 28
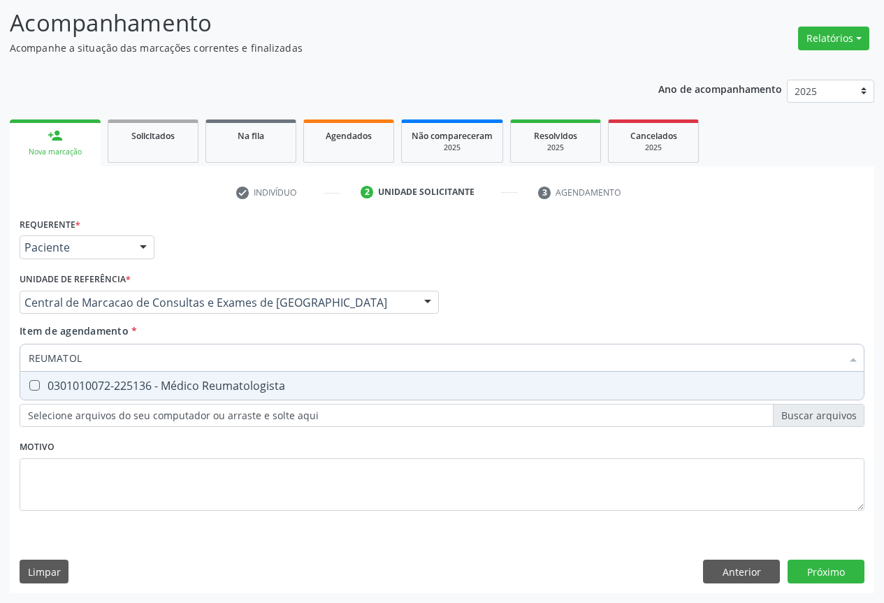
type input "REUMATOLO"
click at [277, 391] on div "0301010072-225136 - Médico Reumatologista" at bounding box center [442, 385] width 827 height 11
checkbox Reumatologista "true"
click at [831, 578] on div "Requerente * Paciente Profissional de Saúde Paciente Nenhum resultado encontrad…" at bounding box center [442, 403] width 864 height 379
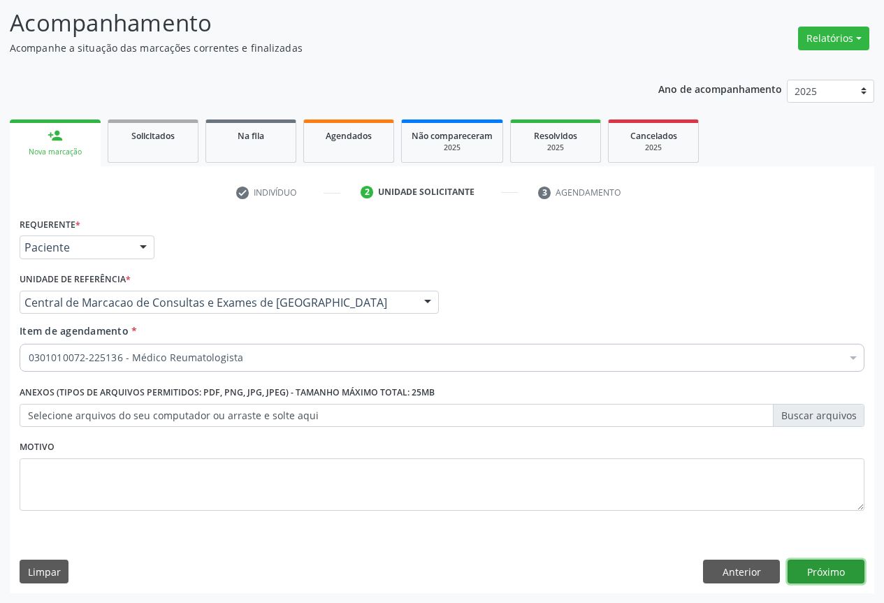
click at [800, 572] on button "Próximo" at bounding box center [825, 572] width 77 height 24
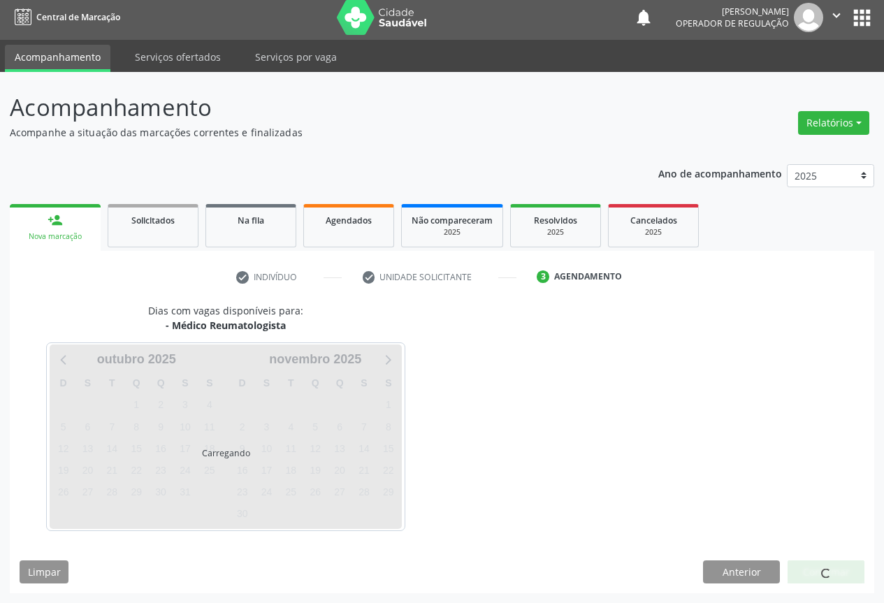
scroll to position [5, 0]
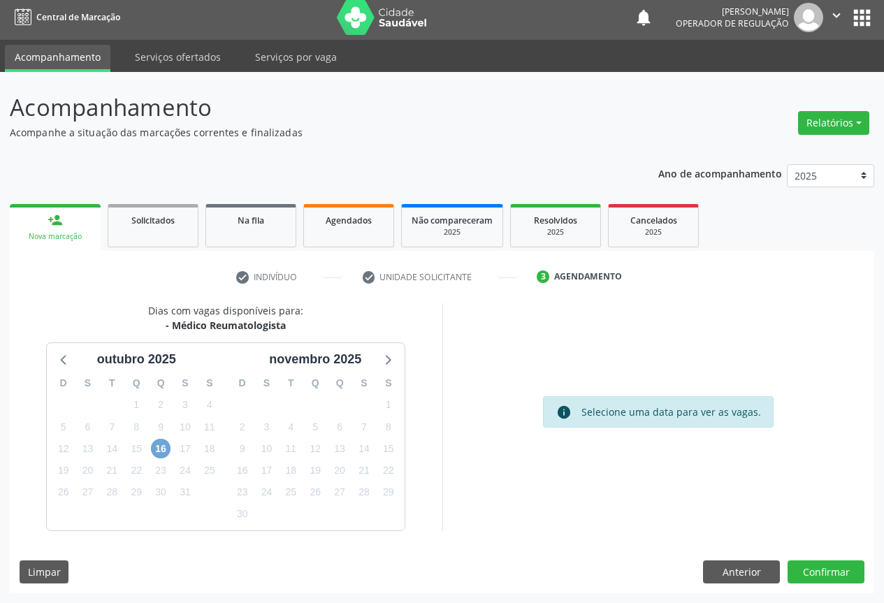
click at [158, 448] on span "16" at bounding box center [161, 449] width 20 height 20
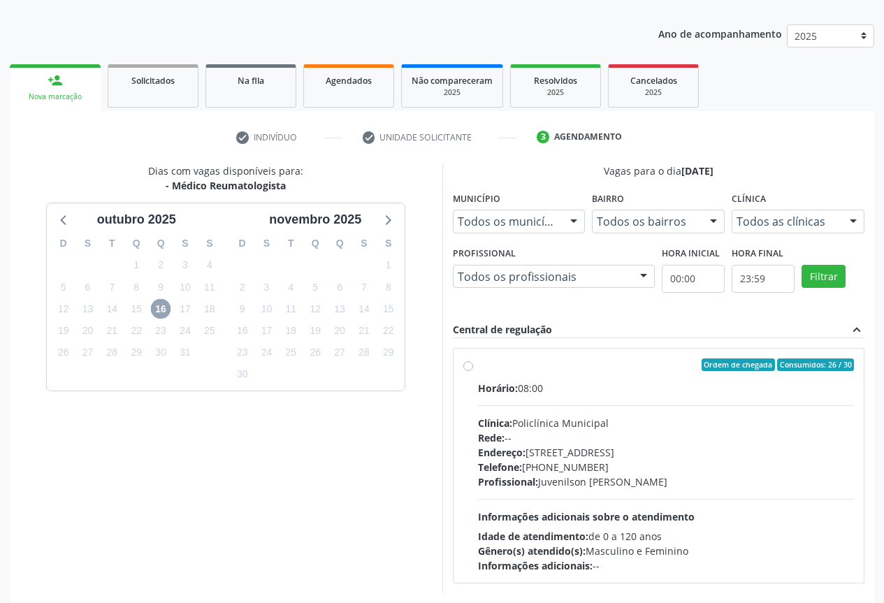
scroll to position [207, 0]
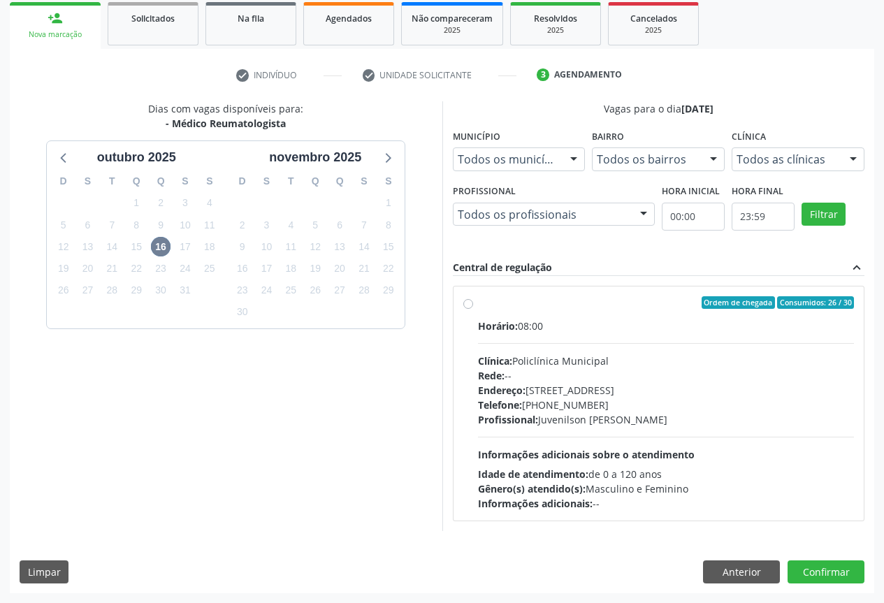
click at [606, 416] on div "Profissional: [PERSON_NAME]" at bounding box center [666, 419] width 377 height 15
click at [473, 309] on input "Ordem de chegada Consumidos: 26 / 30 Horário: 08:00 Clínica: Policlínica Munici…" at bounding box center [468, 302] width 10 height 13
radio input "true"
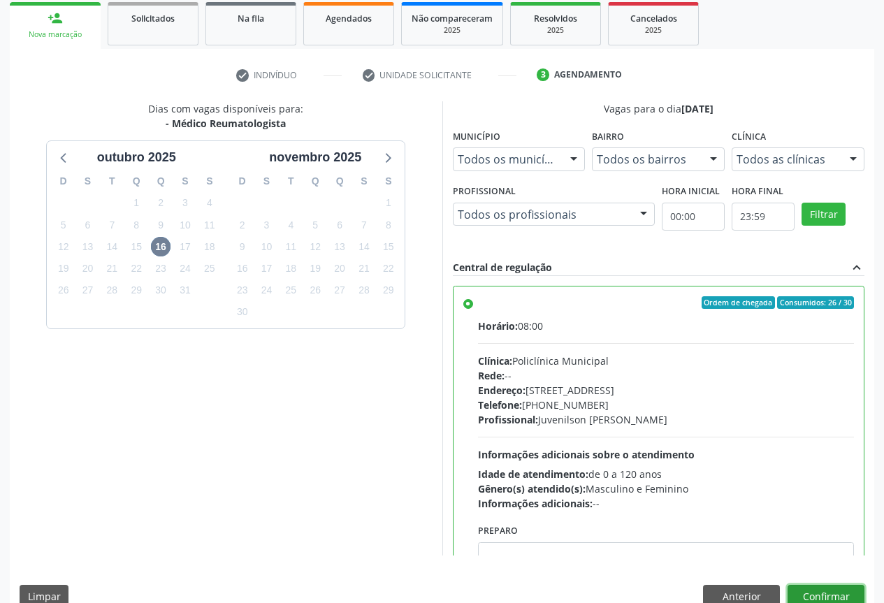
click at [817, 590] on button "Confirmar" at bounding box center [825, 597] width 77 height 24
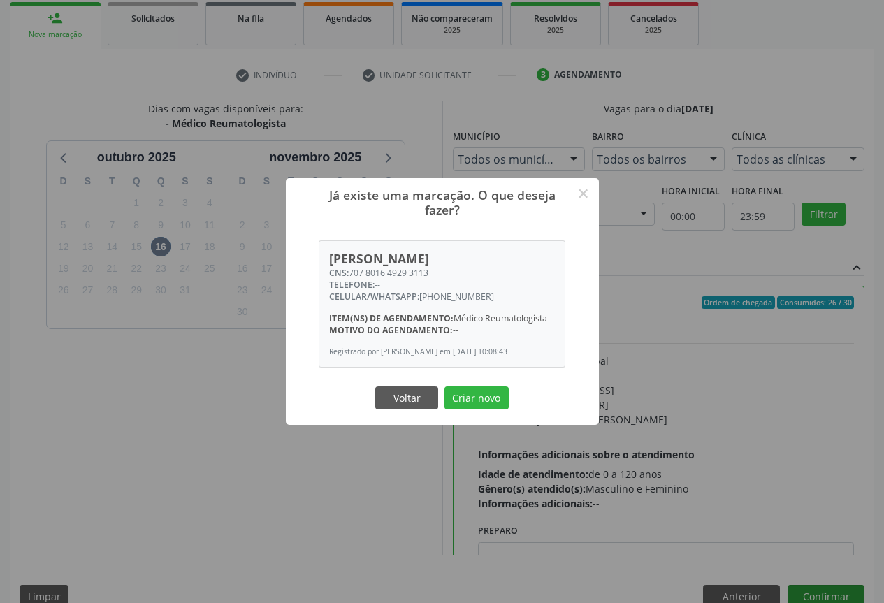
click at [444, 386] on button "Criar novo" at bounding box center [476, 398] width 64 height 24
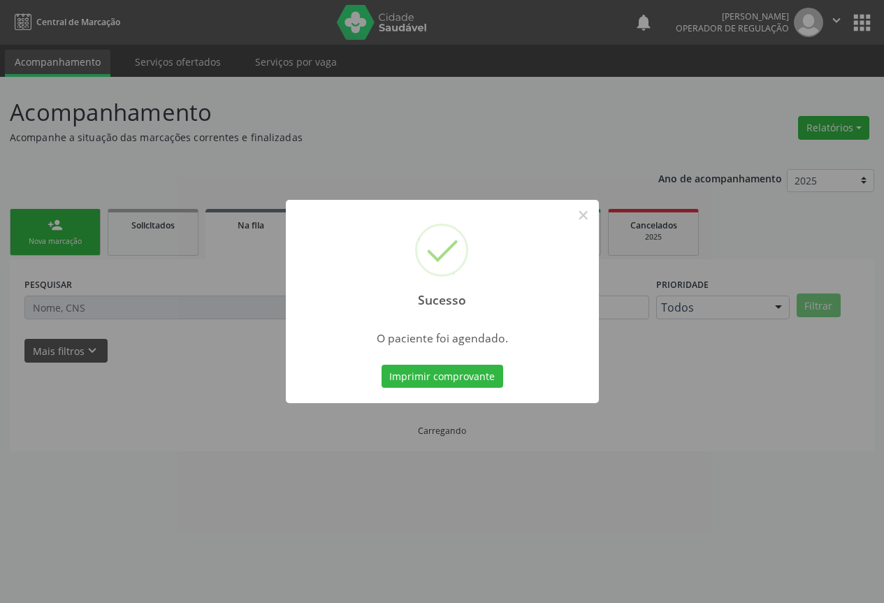
scroll to position [0, 0]
click at [386, 365] on button "Imprimir comprovante" at bounding box center [447, 377] width 122 height 24
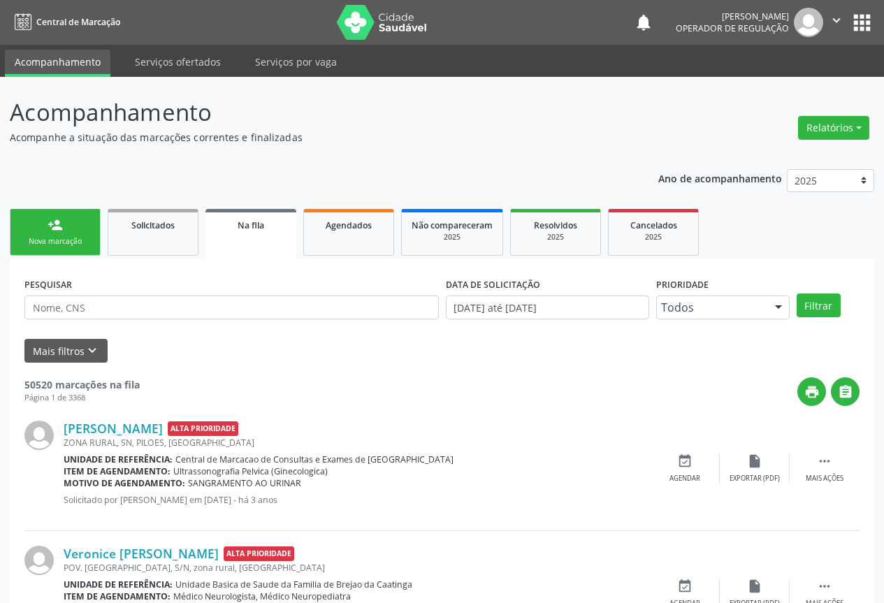
click at [834, 22] on icon "" at bounding box center [836, 20] width 15 height 15
click at [790, 84] on link "Sair" at bounding box center [800, 85] width 96 height 20
